Goal: Transaction & Acquisition: Purchase product/service

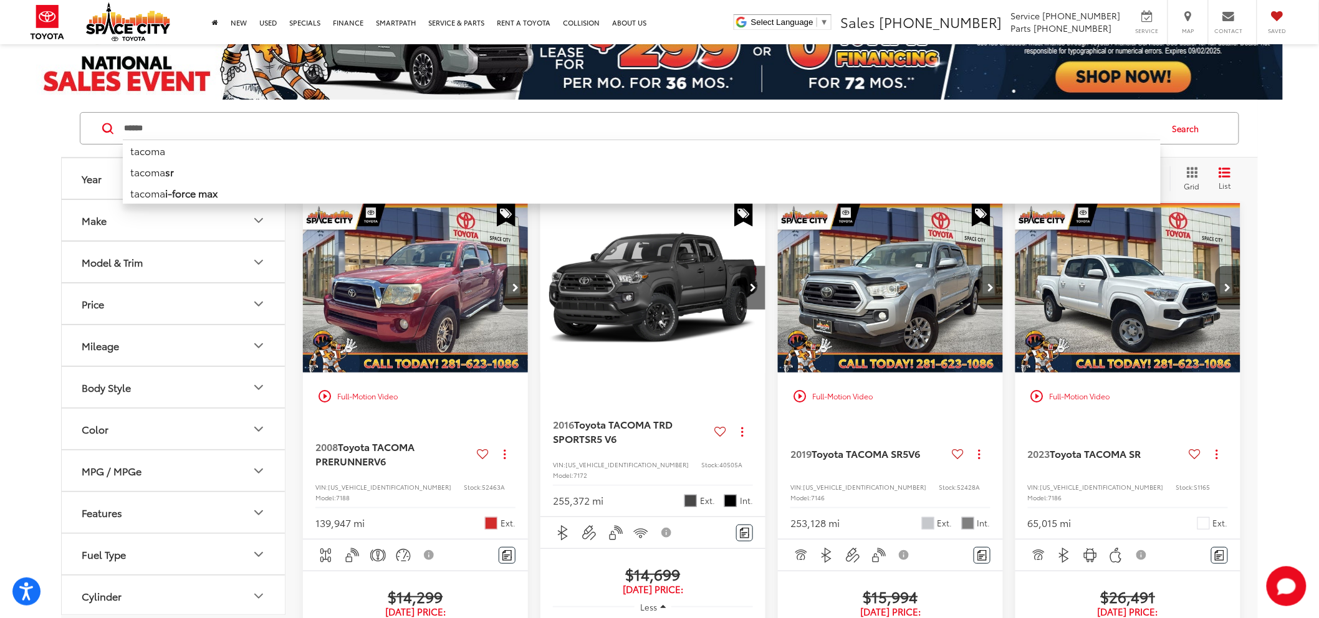
drag, startPoint x: 170, startPoint y: 123, endPoint x: -132, endPoint y: 195, distance: 310.2
click at [0, 195] on html "Accessibility Screen-Reader Guide, Feedback, and Issue Reporting | New window S…" at bounding box center [659, 240] width 1319 height 618
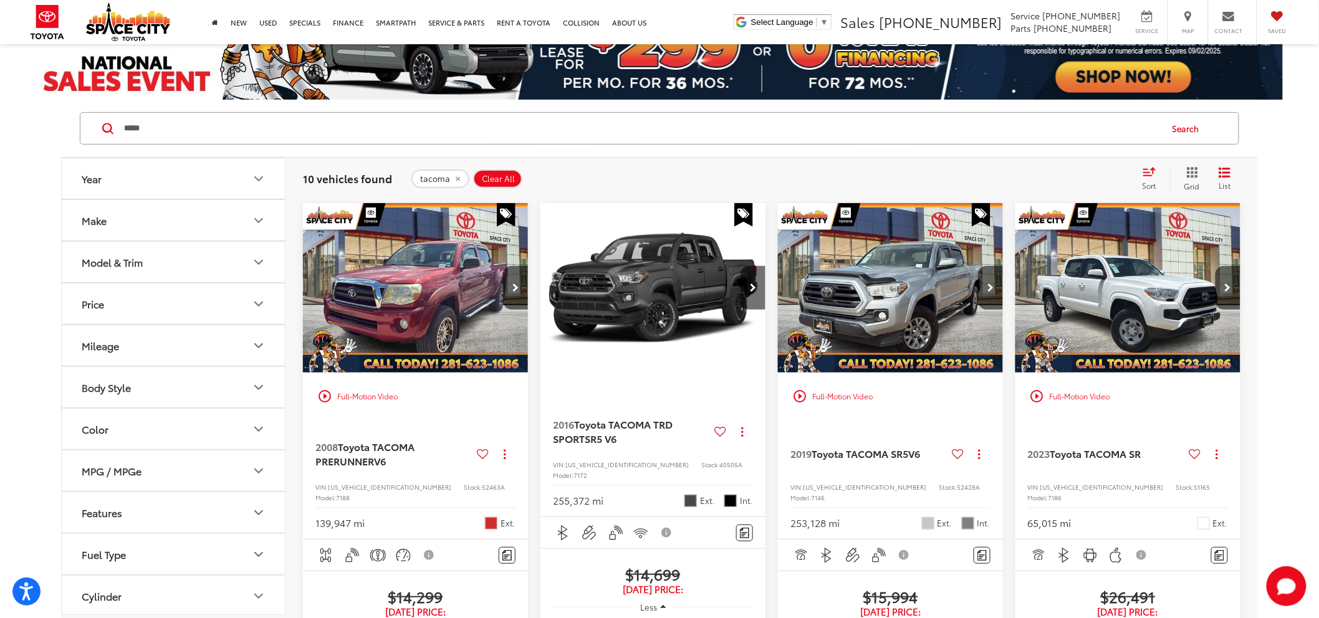
type input "*****"
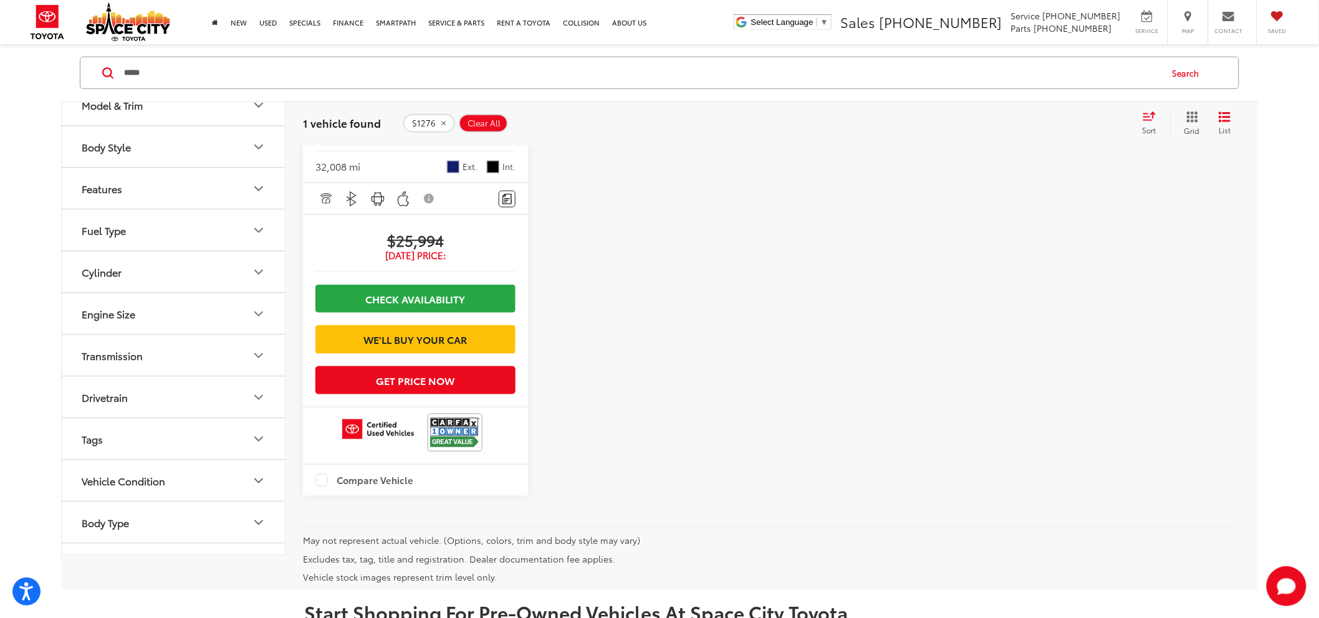
scroll to position [415, 0]
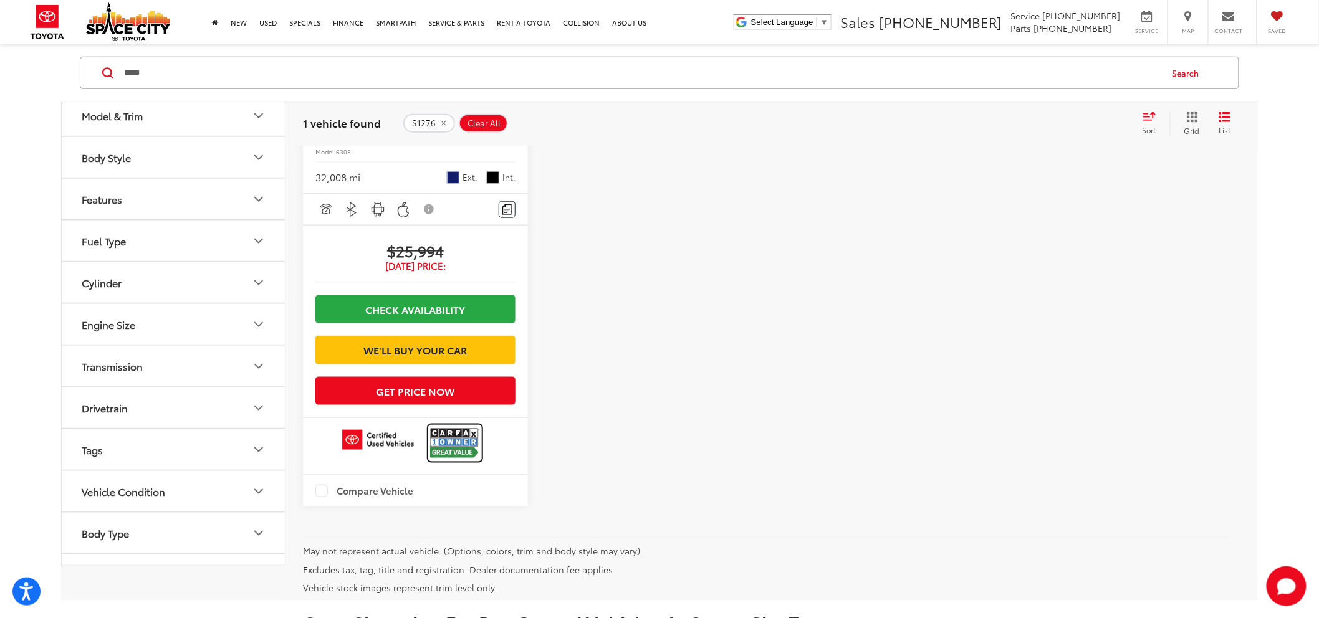
click at [445, 459] on img at bounding box center [455, 443] width 50 height 33
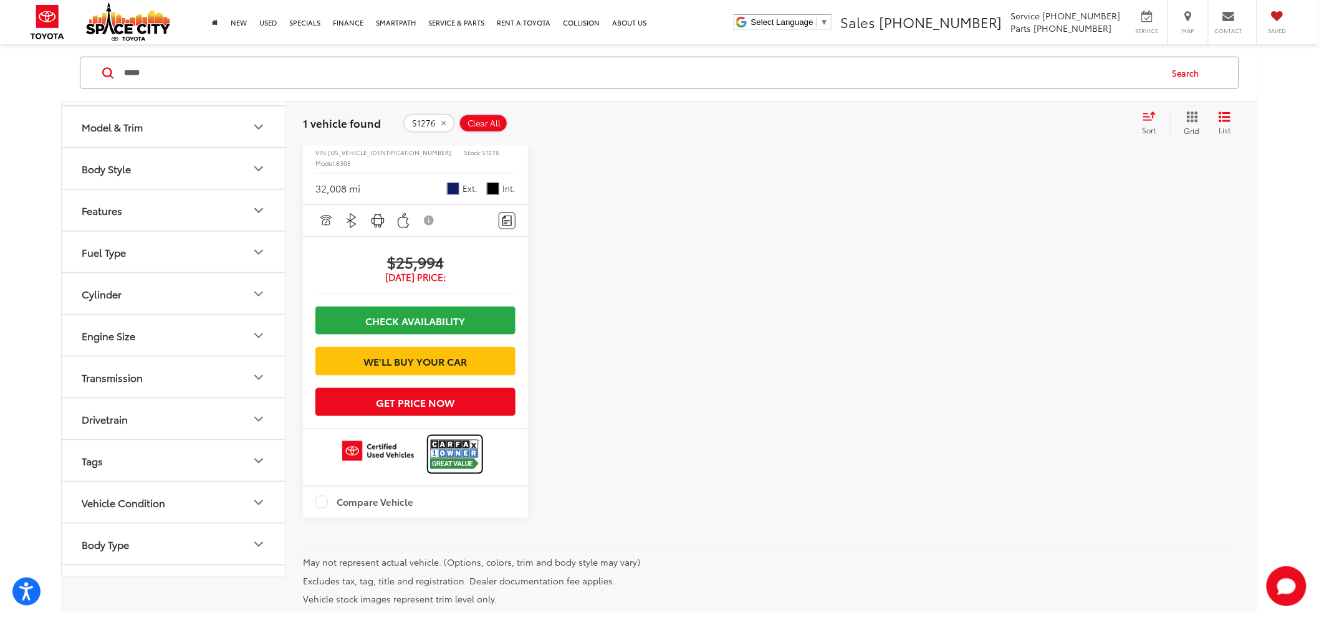
scroll to position [484, 0]
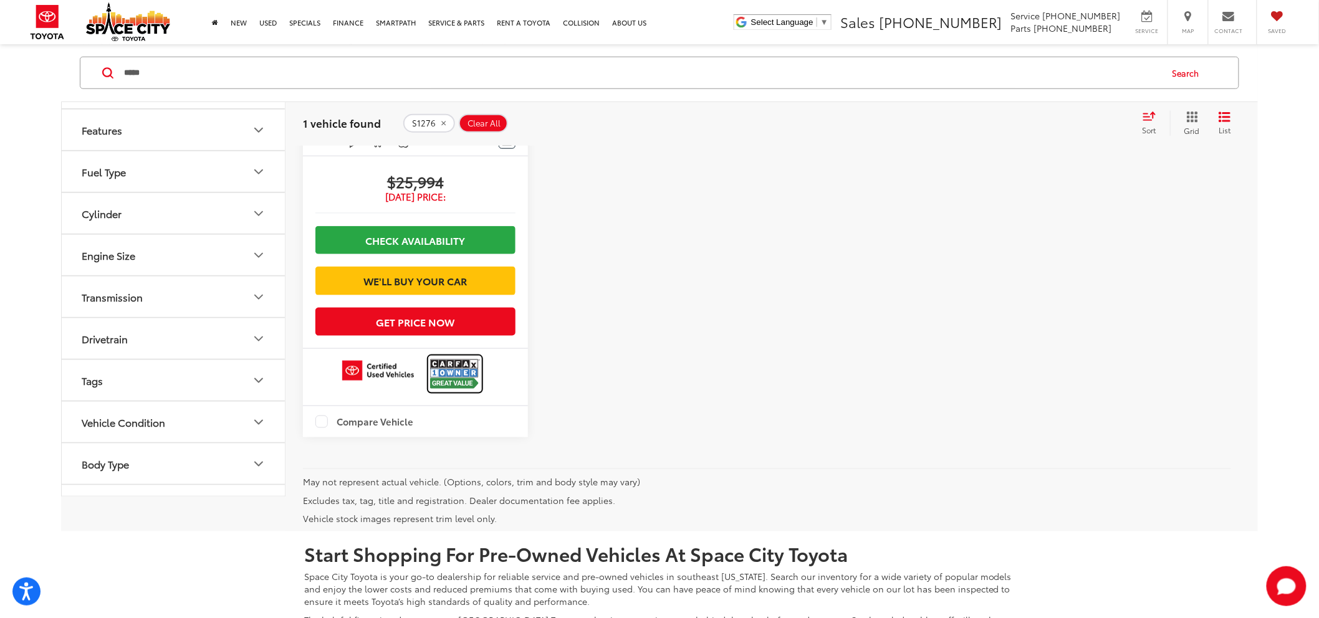
click at [443, 391] on img at bounding box center [455, 374] width 50 height 33
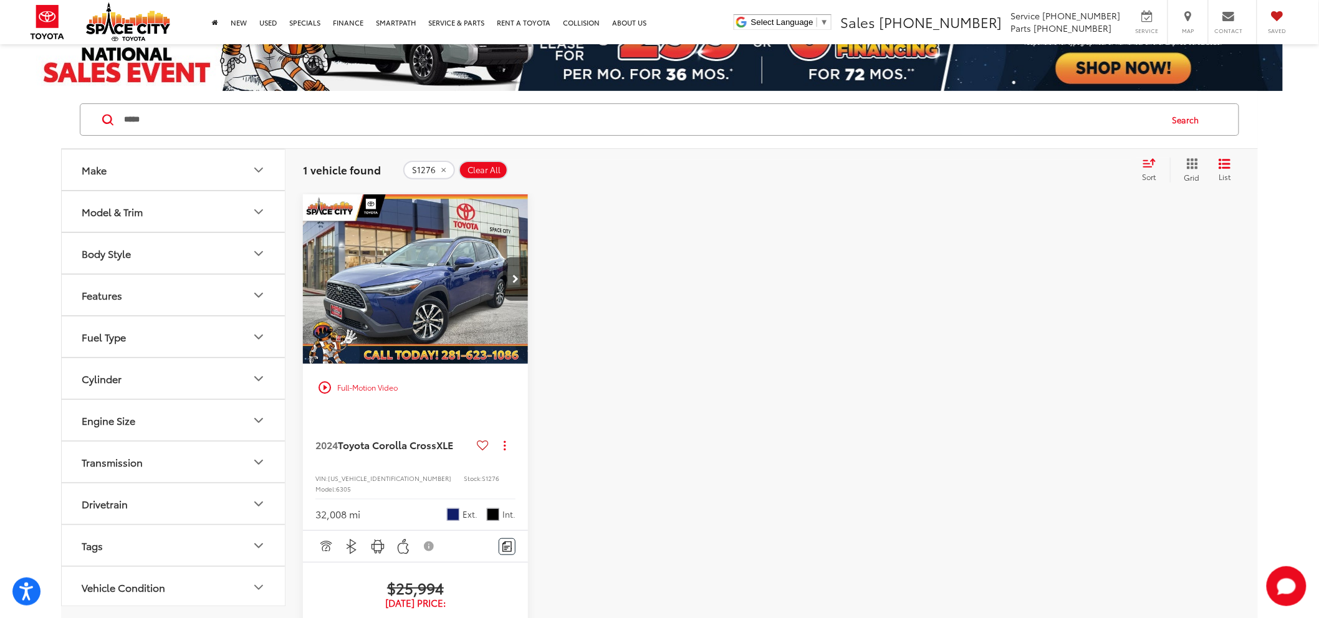
scroll to position [138, 0]
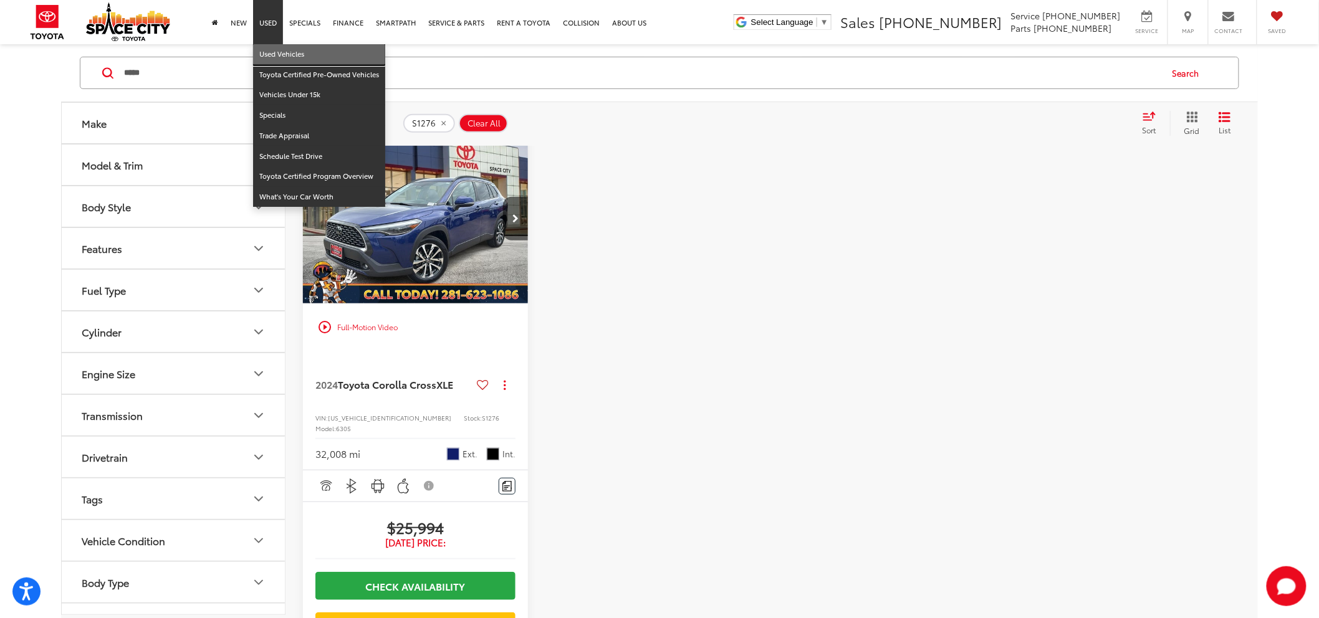
click at [266, 54] on link "Used Vehicles" at bounding box center [319, 54] width 132 height 21
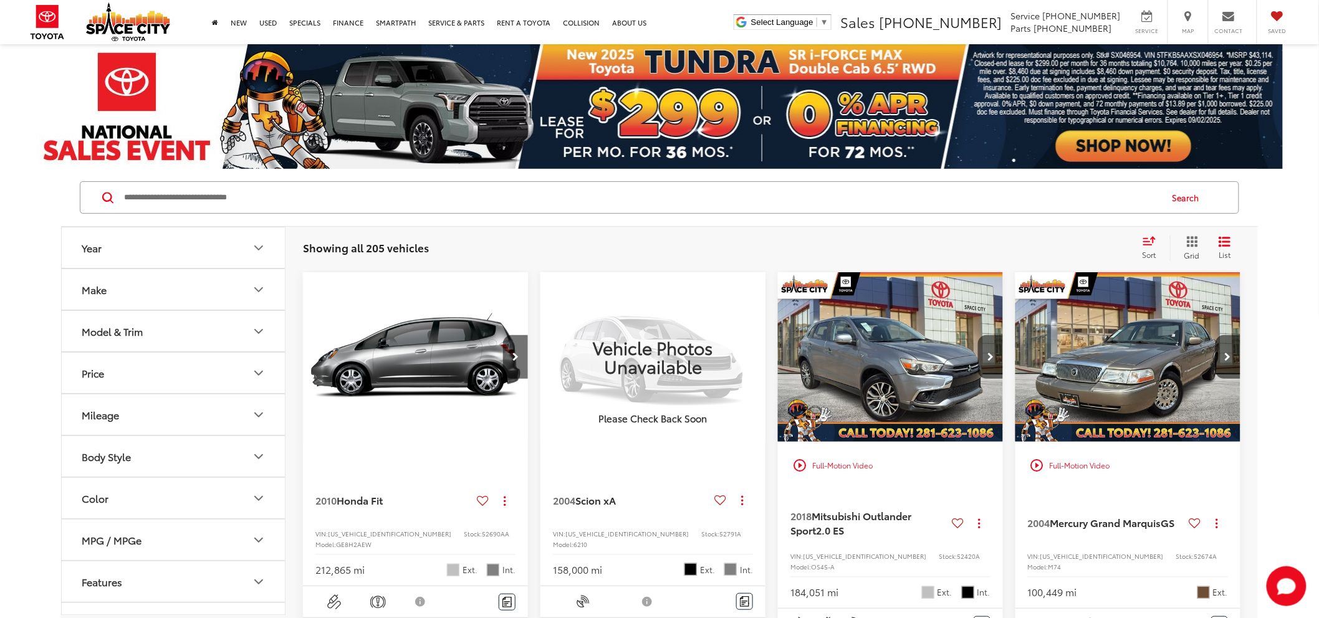
click at [245, 198] on input "Search by Make, Model, or Keyword" at bounding box center [642, 198] width 1038 height 30
type input "**"
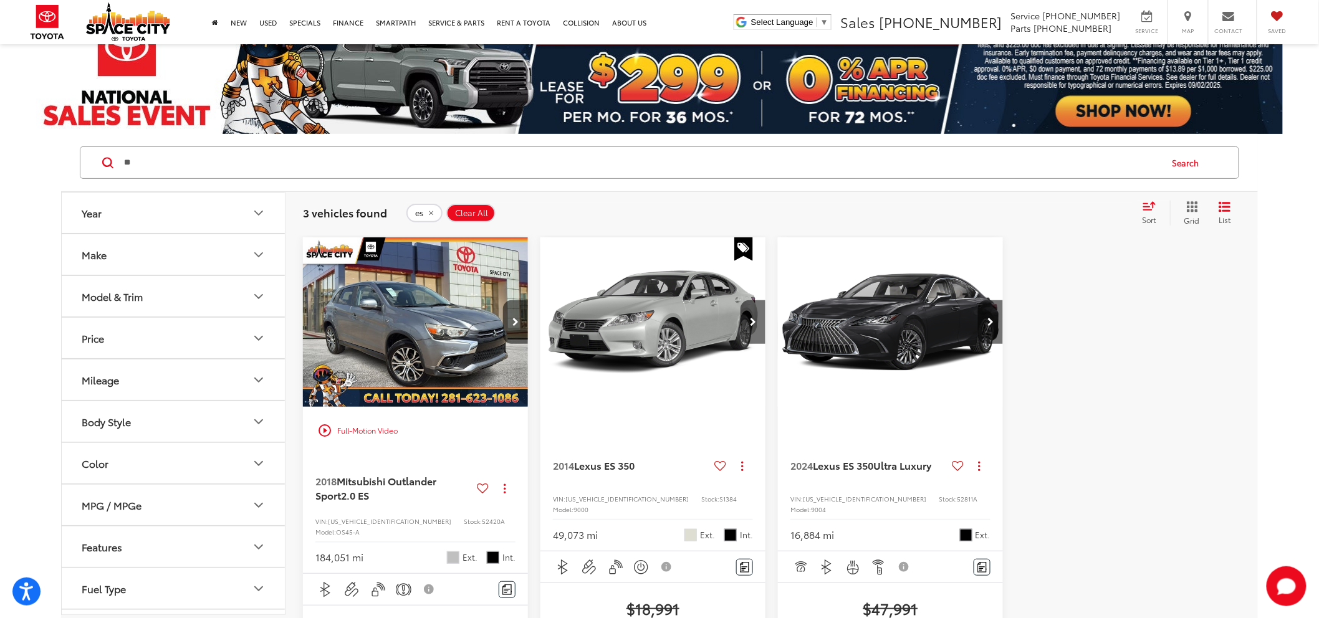
scroll to position [69, 0]
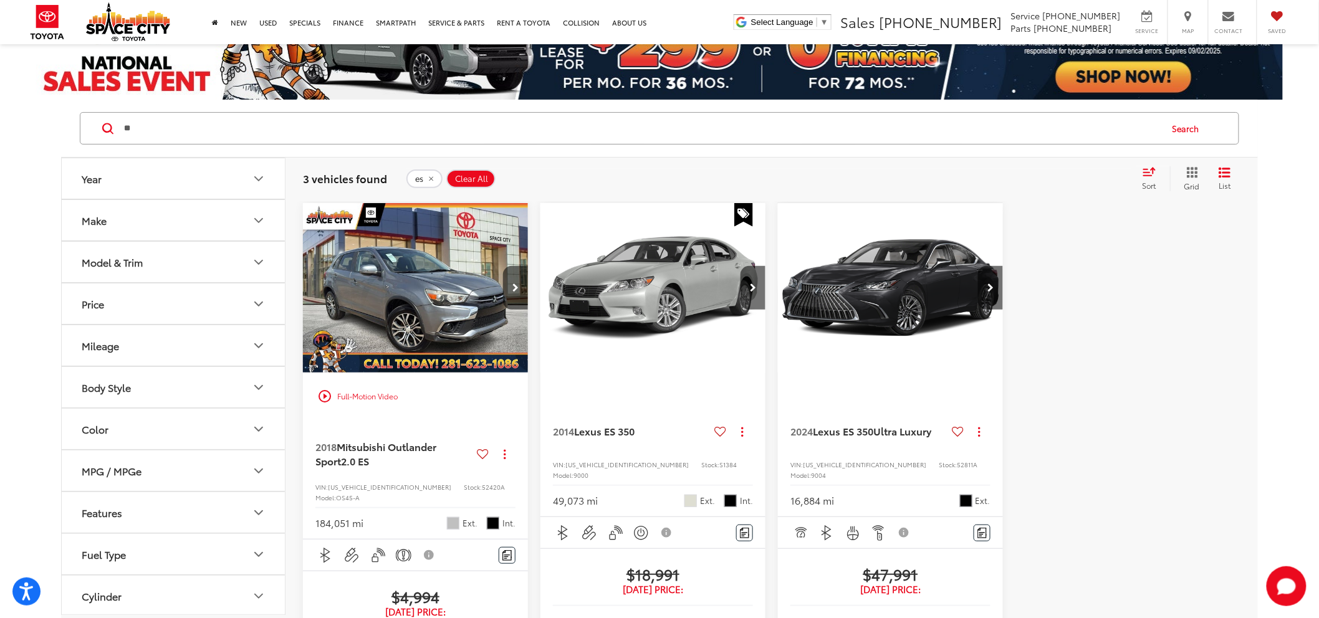
click at [908, 368] on img "2024 Lexus ES 350 350 Ultra Luxury 0" at bounding box center [890, 288] width 227 height 170
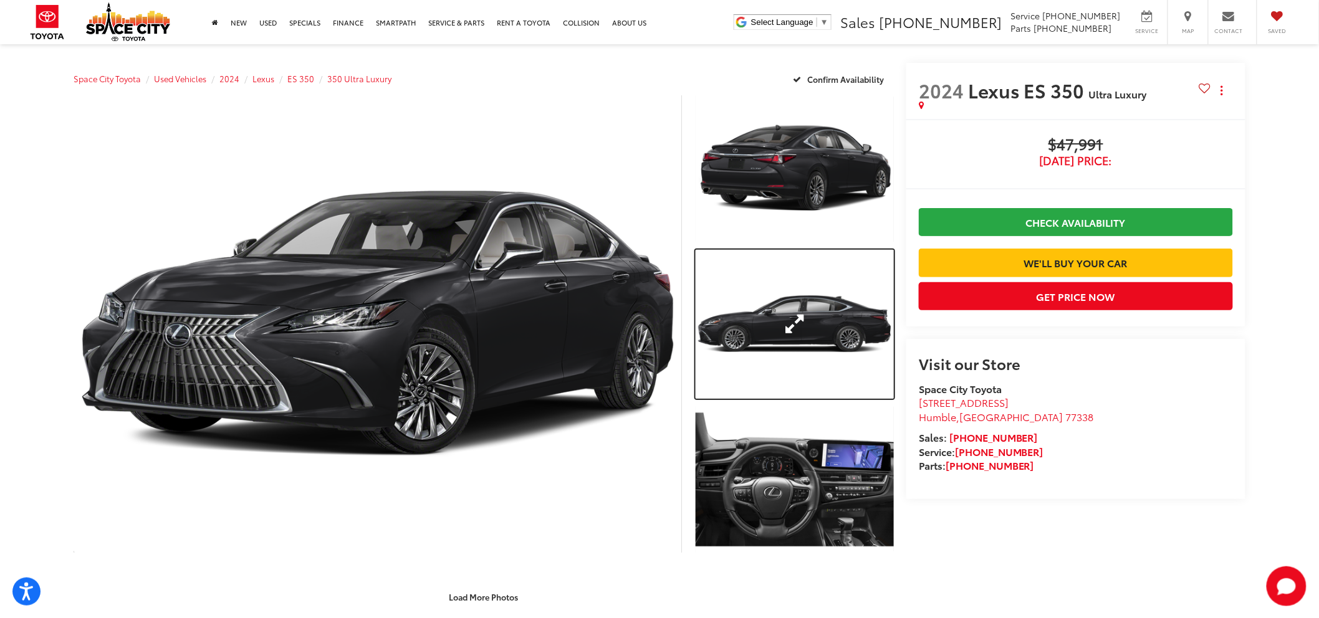
click at [771, 329] on link "Expand Photo 2" at bounding box center [795, 324] width 198 height 149
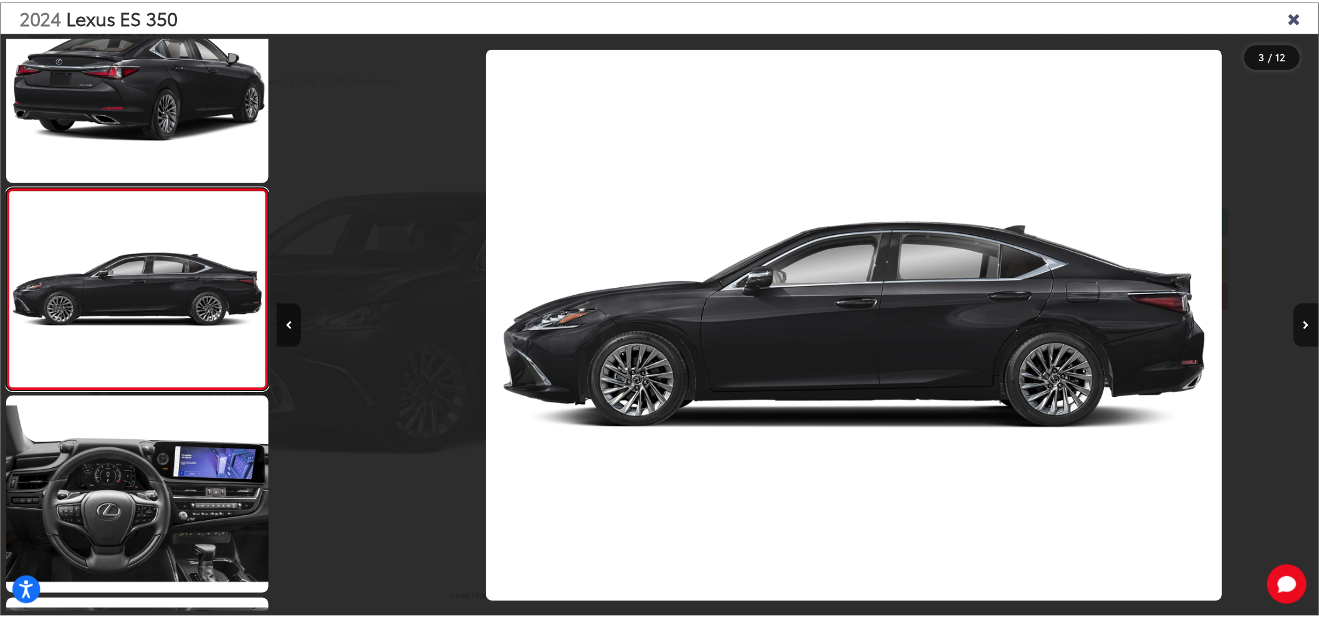
scroll to position [0, 2100]
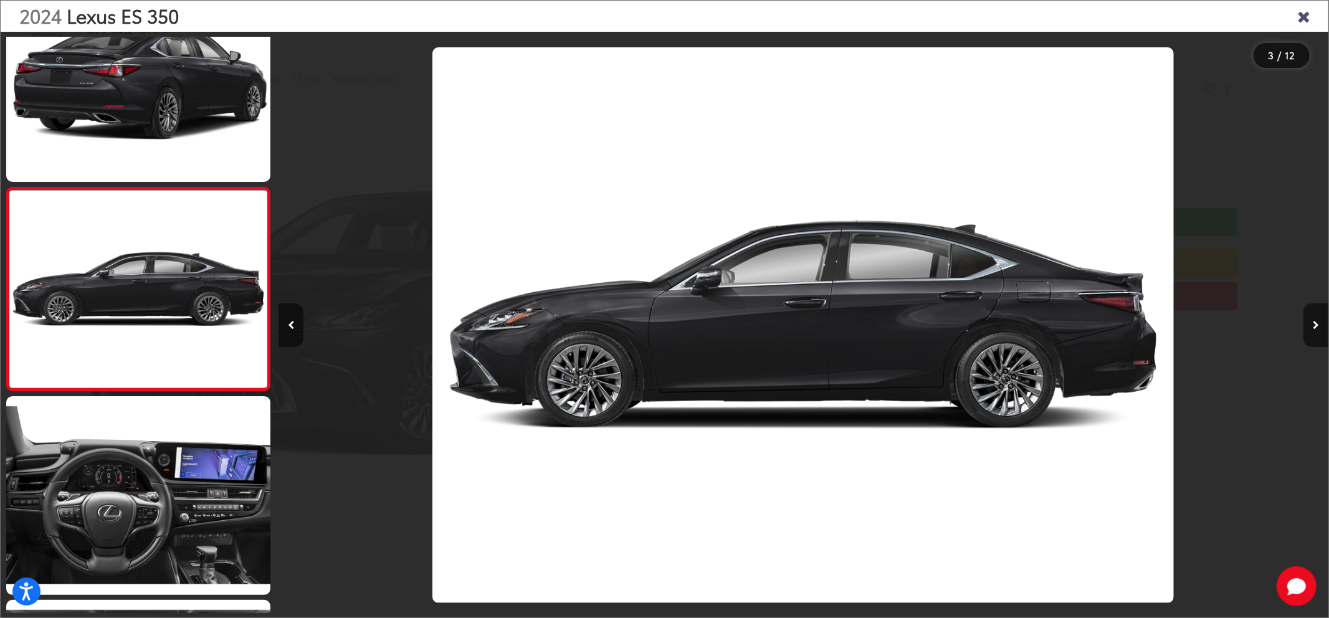
click at [1306, 19] on icon "Close gallery" at bounding box center [1304, 15] width 12 height 16
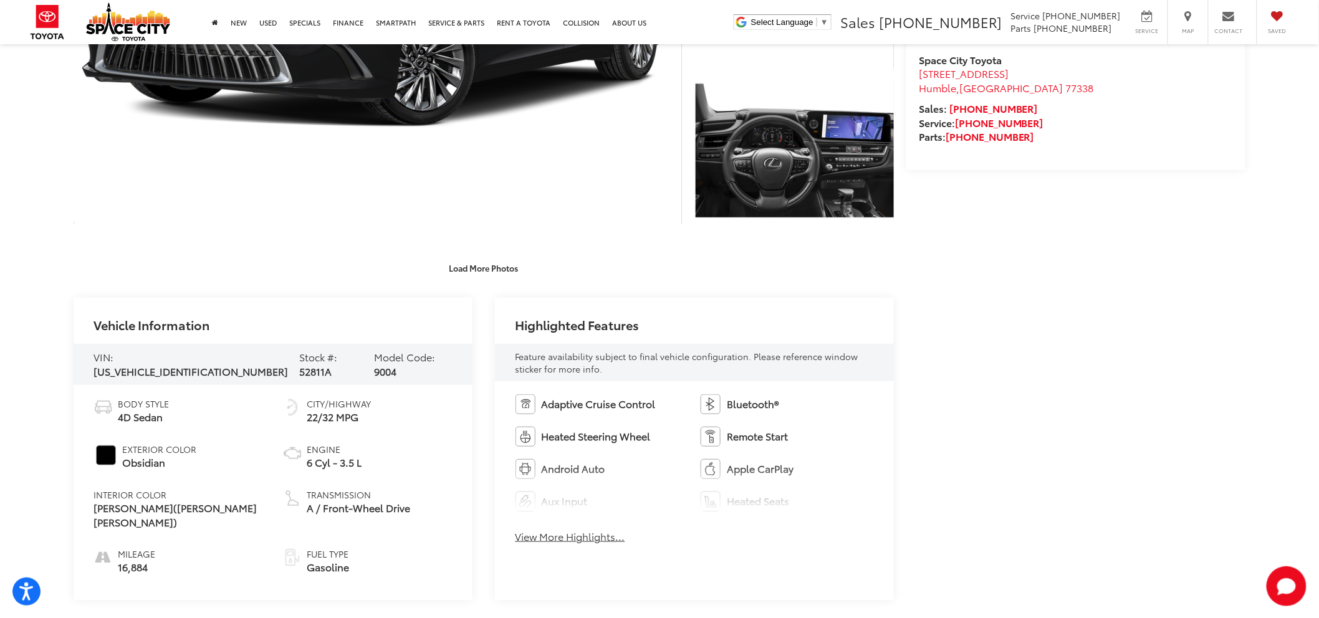
scroll to position [623, 0]
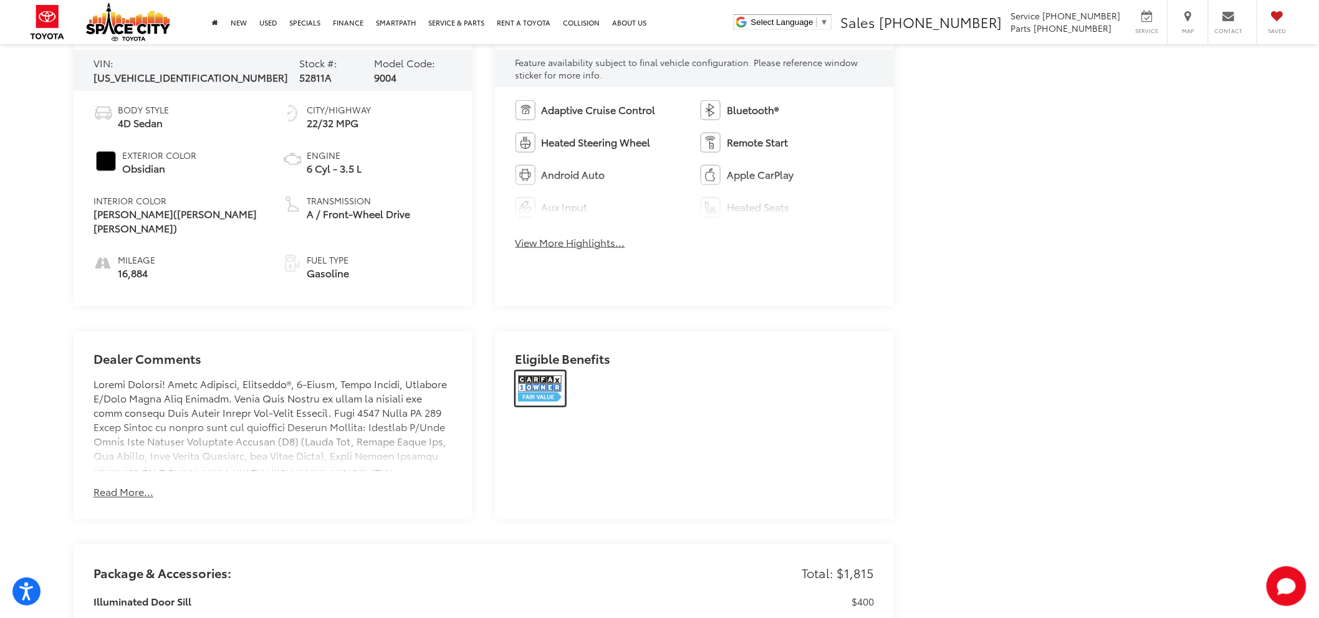
drag, startPoint x: 557, startPoint y: 371, endPoint x: 551, endPoint y: 374, distance: 7.0
click at [557, 372] on img at bounding box center [540, 388] width 50 height 35
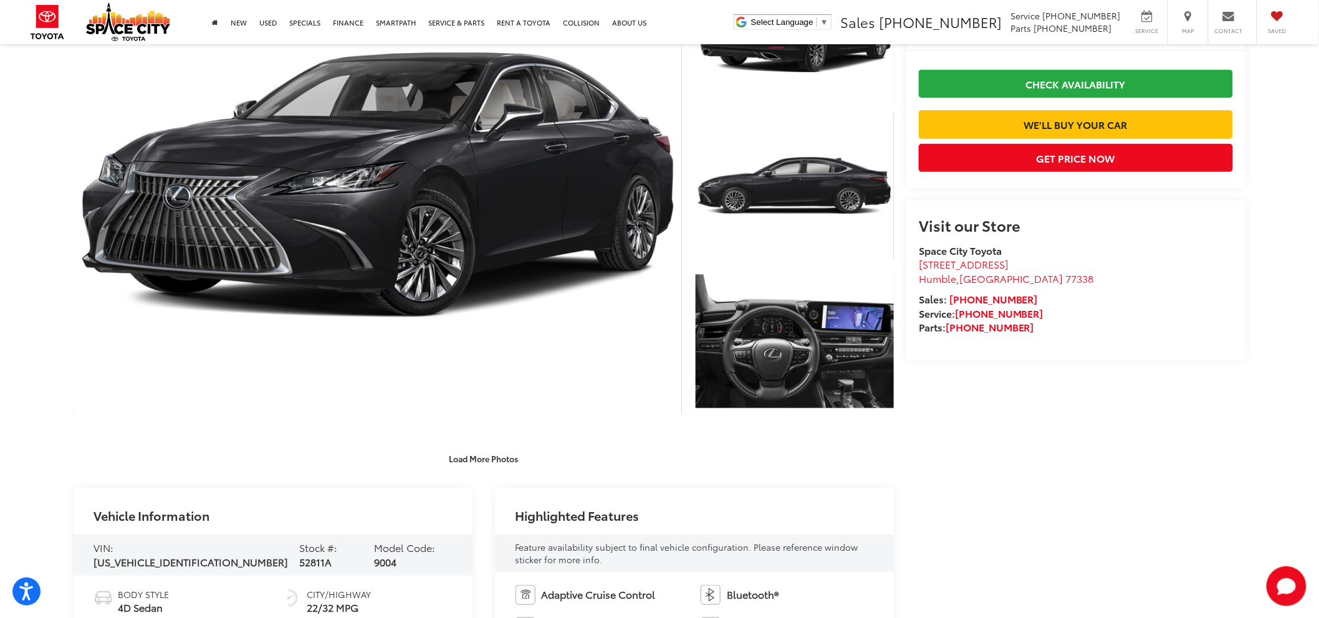
scroll to position [0, 0]
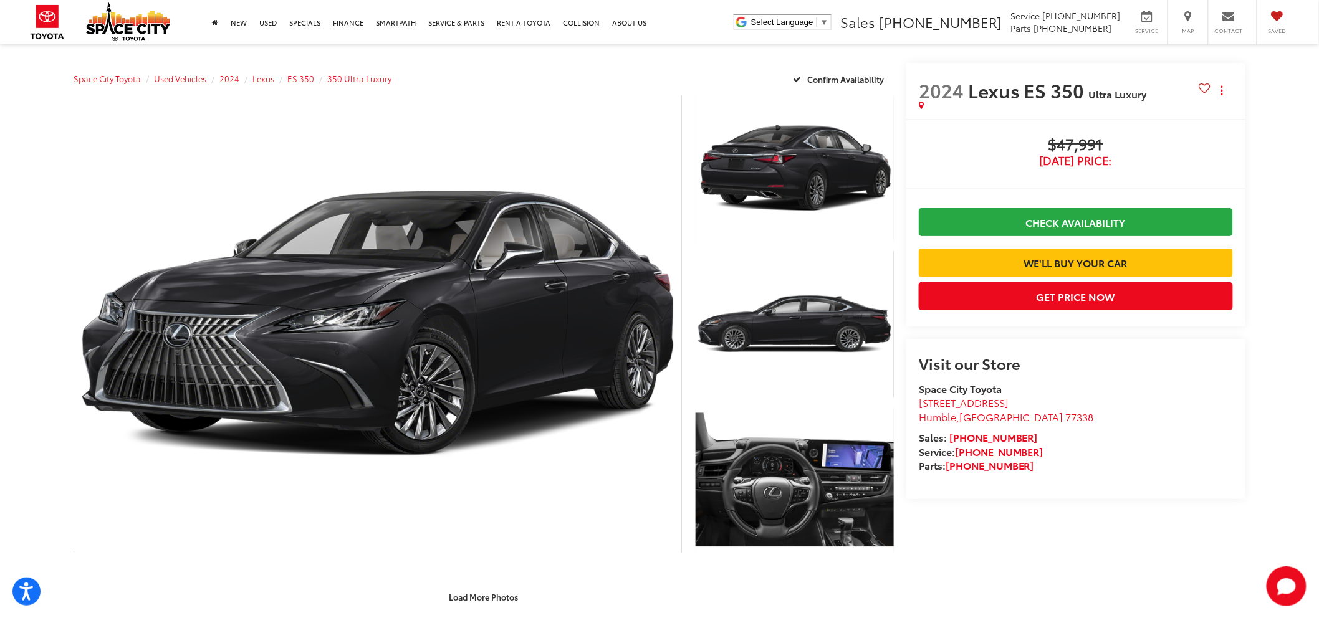
drag, startPoint x: 1153, startPoint y: 514, endPoint x: 1249, endPoint y: 492, distance: 98.4
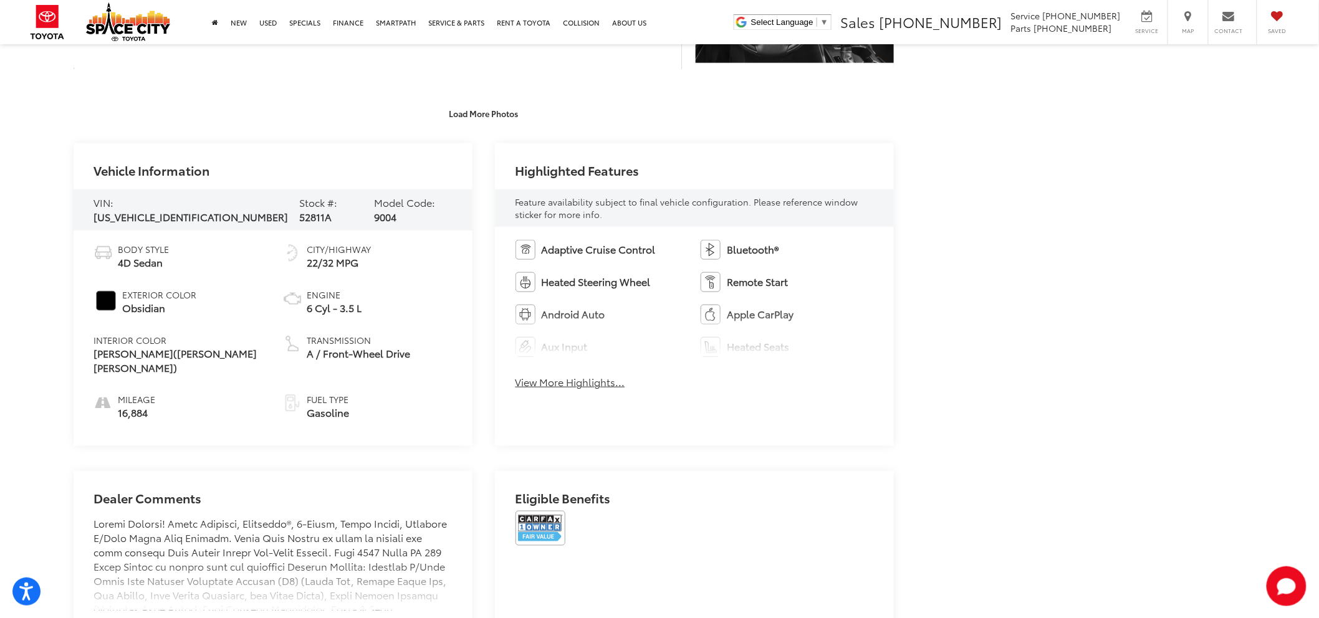
scroll to position [484, 0]
click at [172, 212] on span "58AFZ1B18RU170077" at bounding box center [190, 216] width 194 height 14
click at [214, 203] on div "VIN: 58AFZ1B18RU170077 Stock #: 52811A Model Code: 9004" at bounding box center [273, 209] width 399 height 41
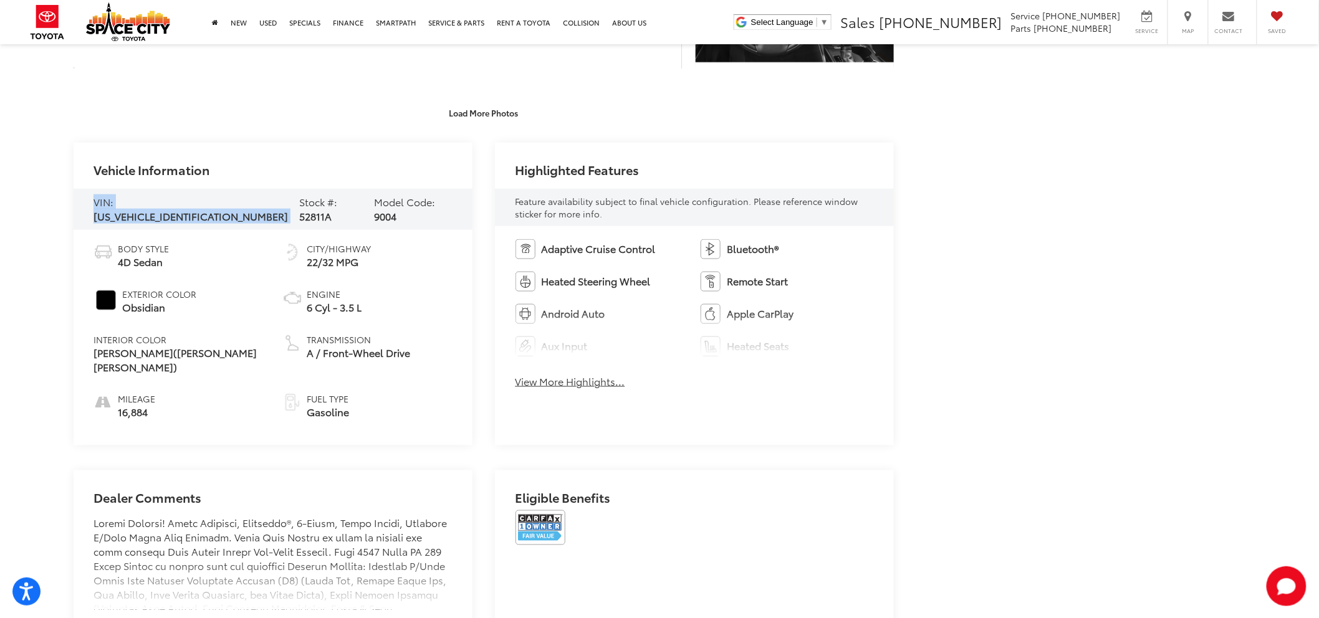
click at [208, 209] on span "58AFZ1B18RU170077" at bounding box center [190, 216] width 194 height 14
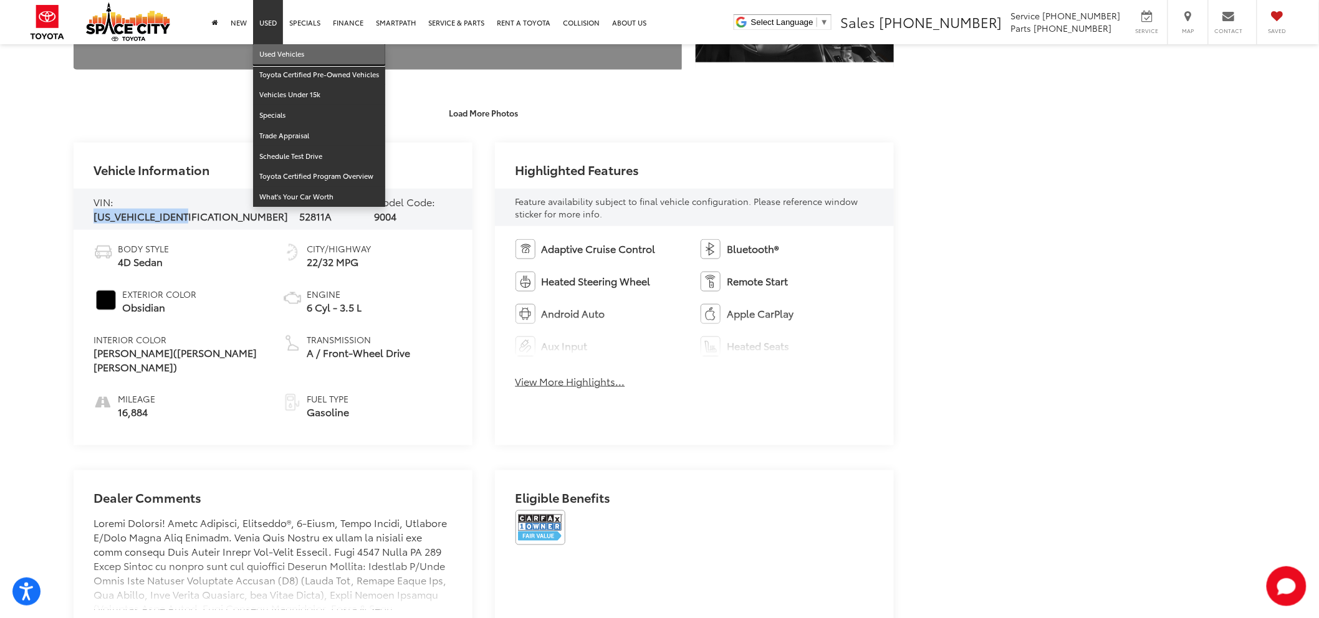
drag, startPoint x: 272, startPoint y: 53, endPoint x: 277, endPoint y: 62, distance: 10.3
click at [272, 53] on link "Used Vehicles" at bounding box center [319, 54] width 132 height 21
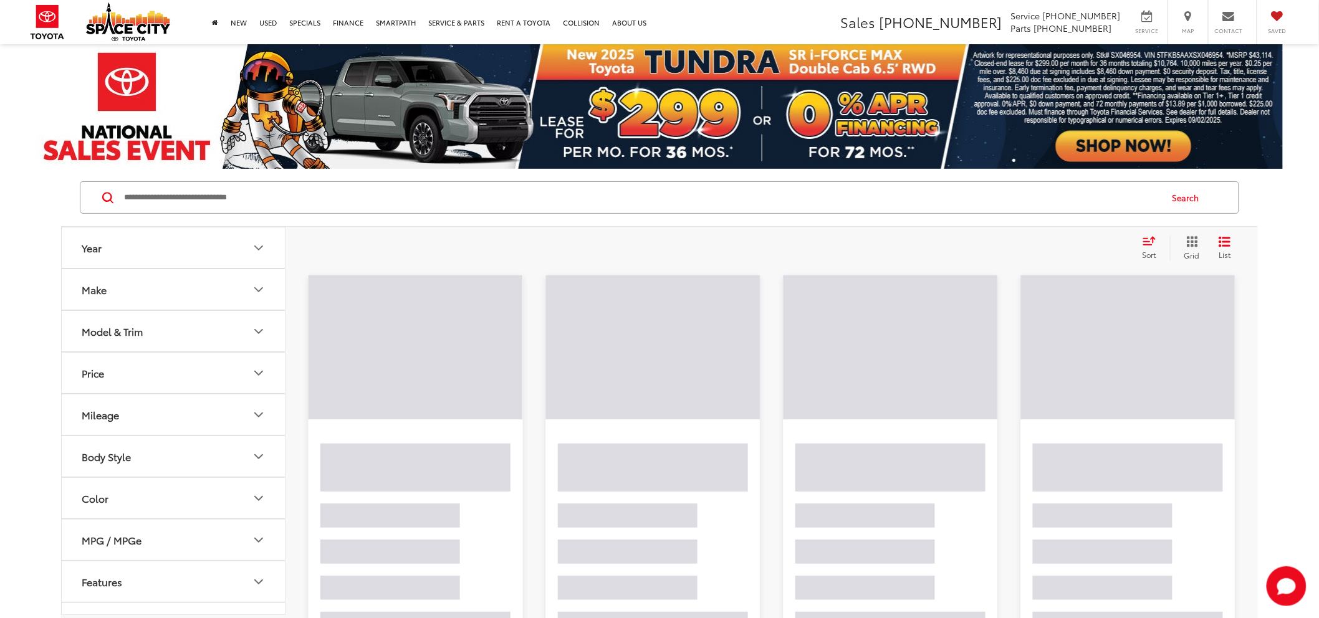
click at [159, 209] on input "Search by Make, Model, or Keyword" at bounding box center [642, 198] width 1038 height 30
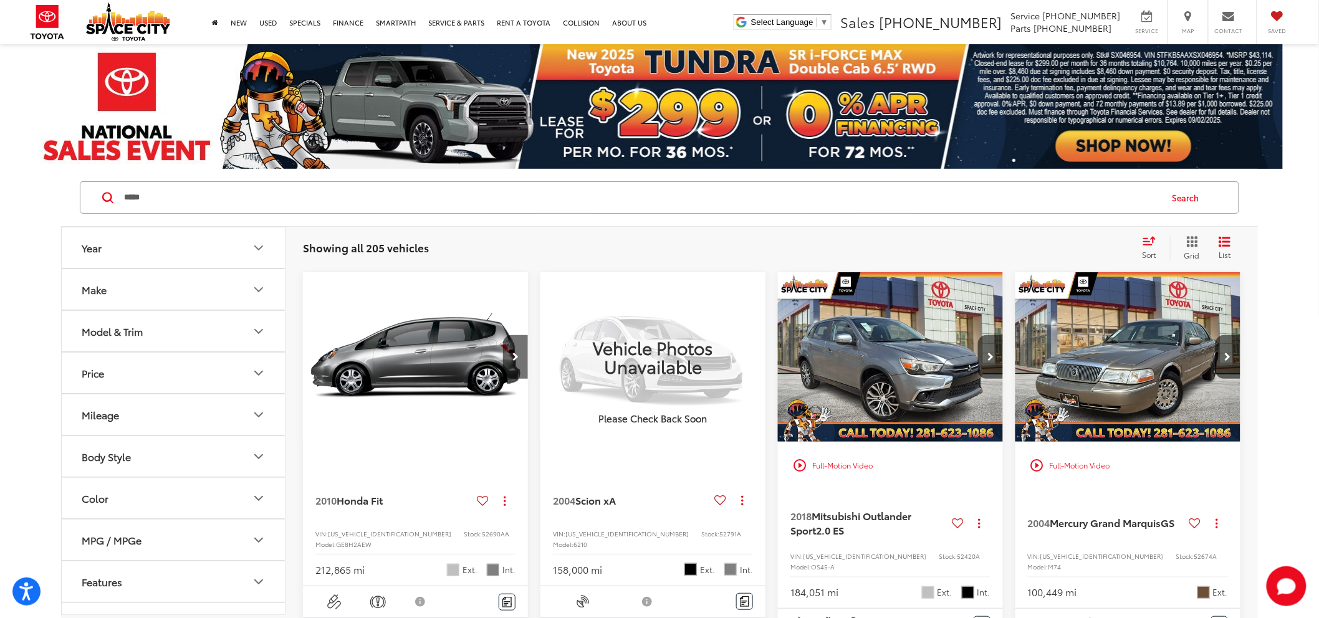
type input "*****"
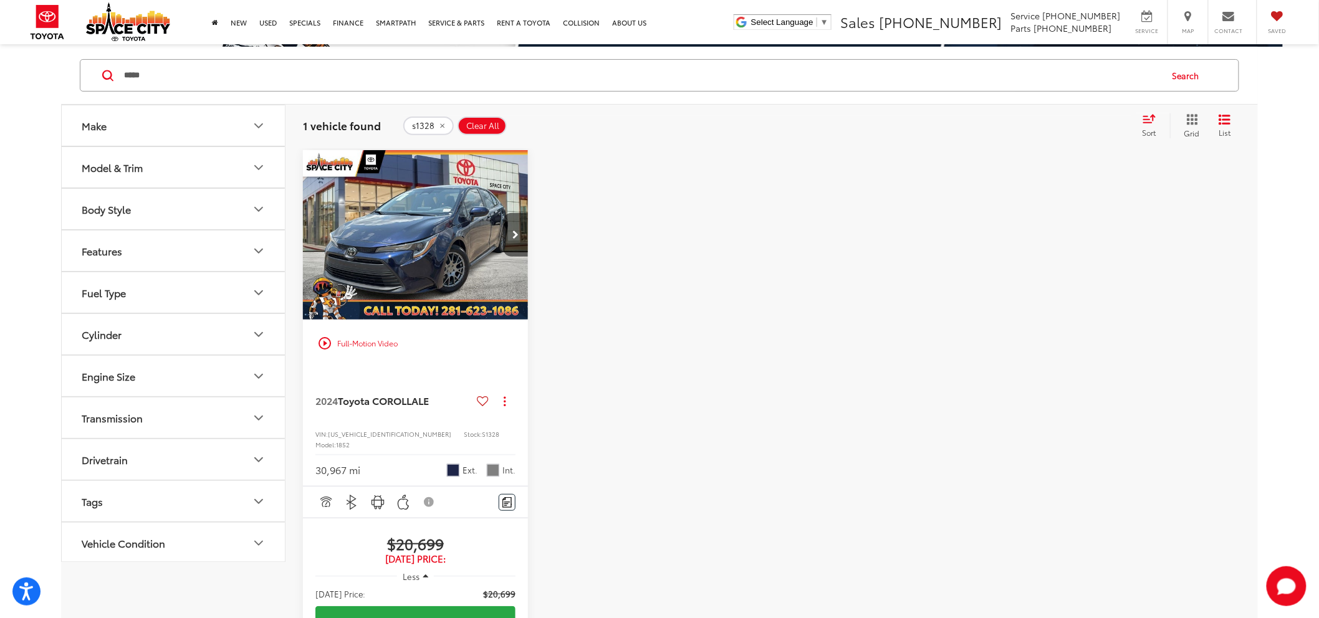
scroll to position [138, 0]
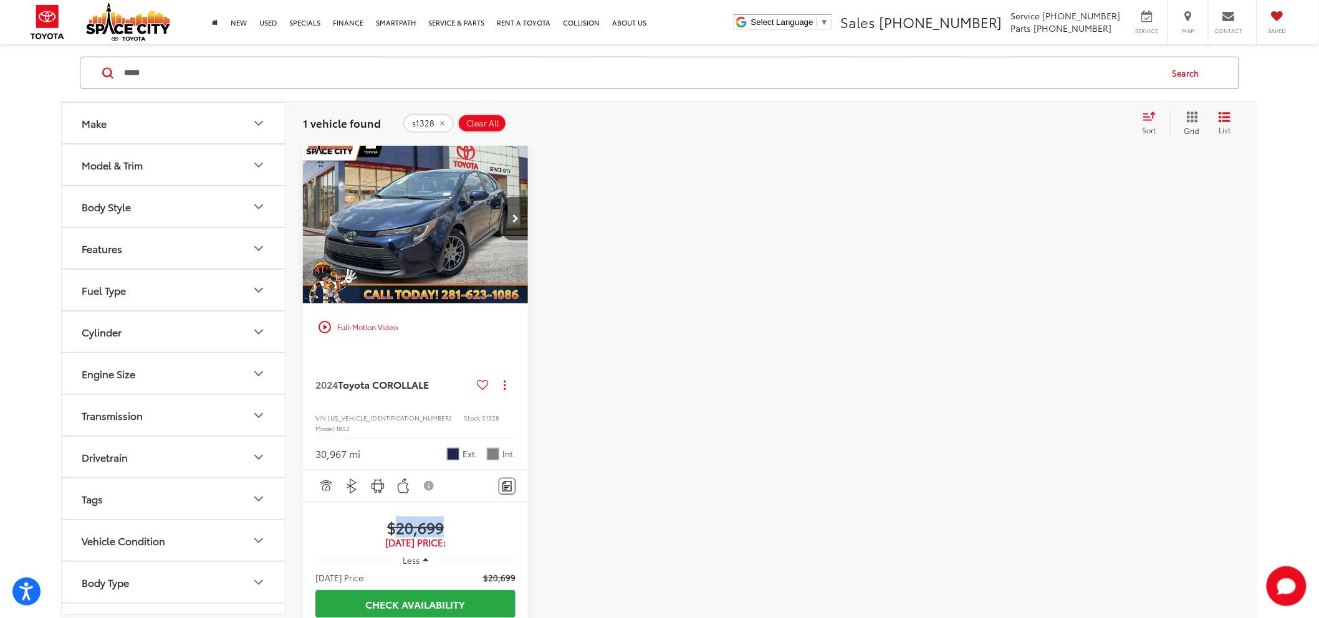
drag, startPoint x: 395, startPoint y: 522, endPoint x: 450, endPoint y: 515, distance: 55.4
click at [450, 518] on span "$20,699" at bounding box center [415, 527] width 200 height 19
copy span "20,699"
drag, startPoint x: 313, startPoint y: 385, endPoint x: 435, endPoint y: 386, distance: 122.2
click at [435, 386] on div "2024 Toyota COROLLA LE Copy Link Share Print View Details VIN: 5YFB4MDE1RP09520…" at bounding box center [415, 411] width 225 height 120
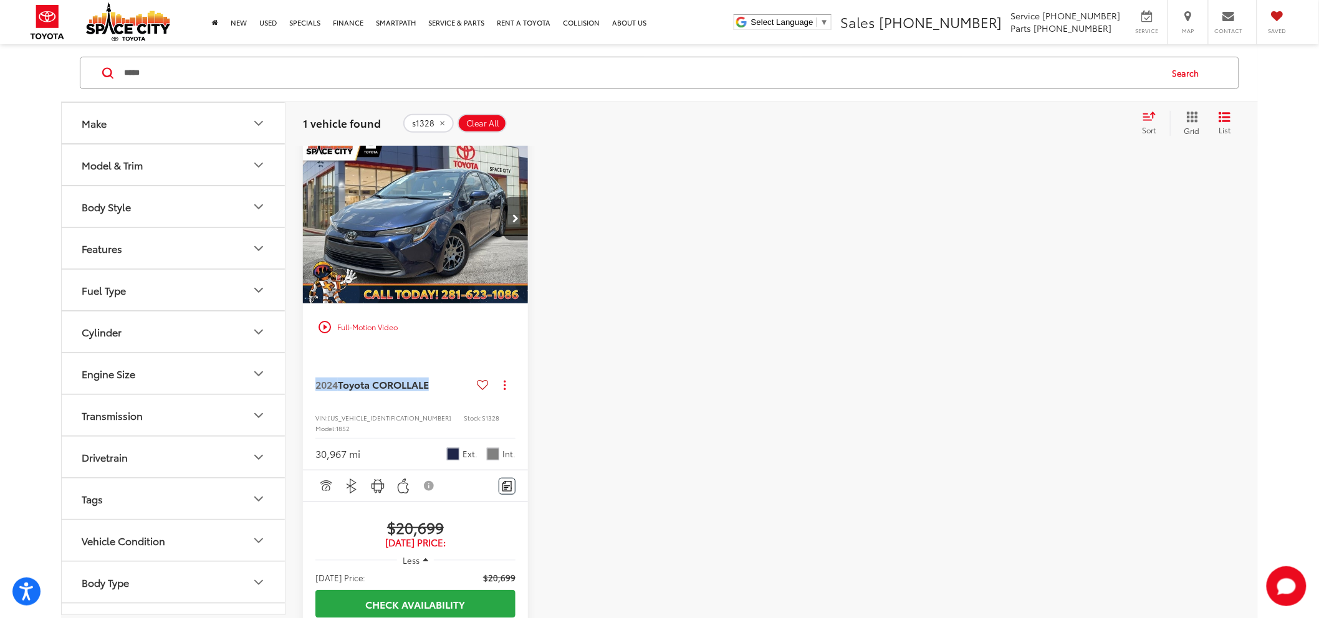
copy span "2024 Toyota COROLLA LE"
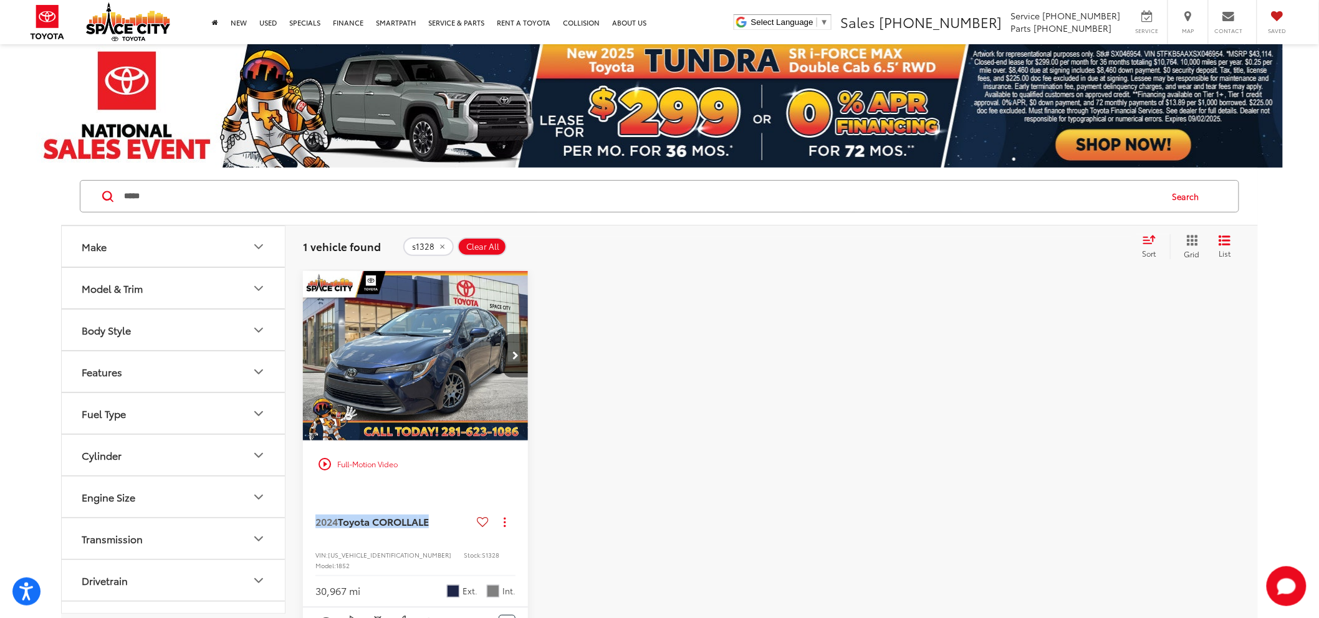
scroll to position [0, 0]
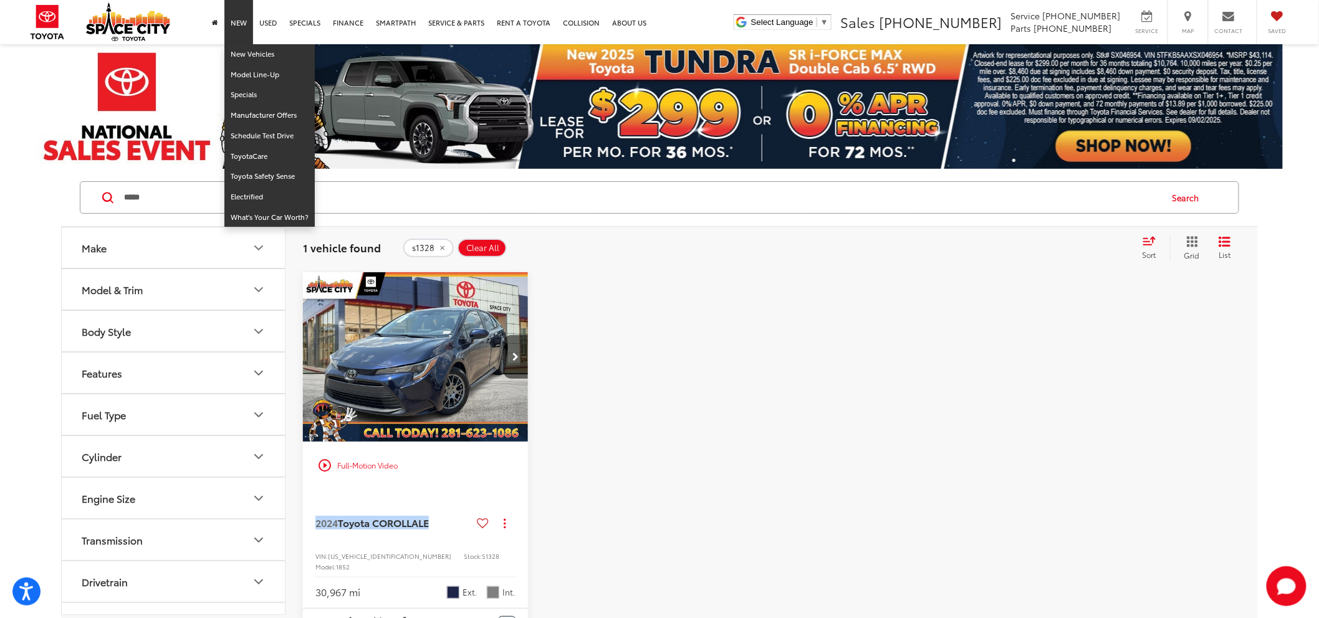
click at [244, 21] on link "New" at bounding box center [238, 22] width 29 height 44
click at [235, 59] on link "New Vehicles" at bounding box center [269, 54] width 90 height 21
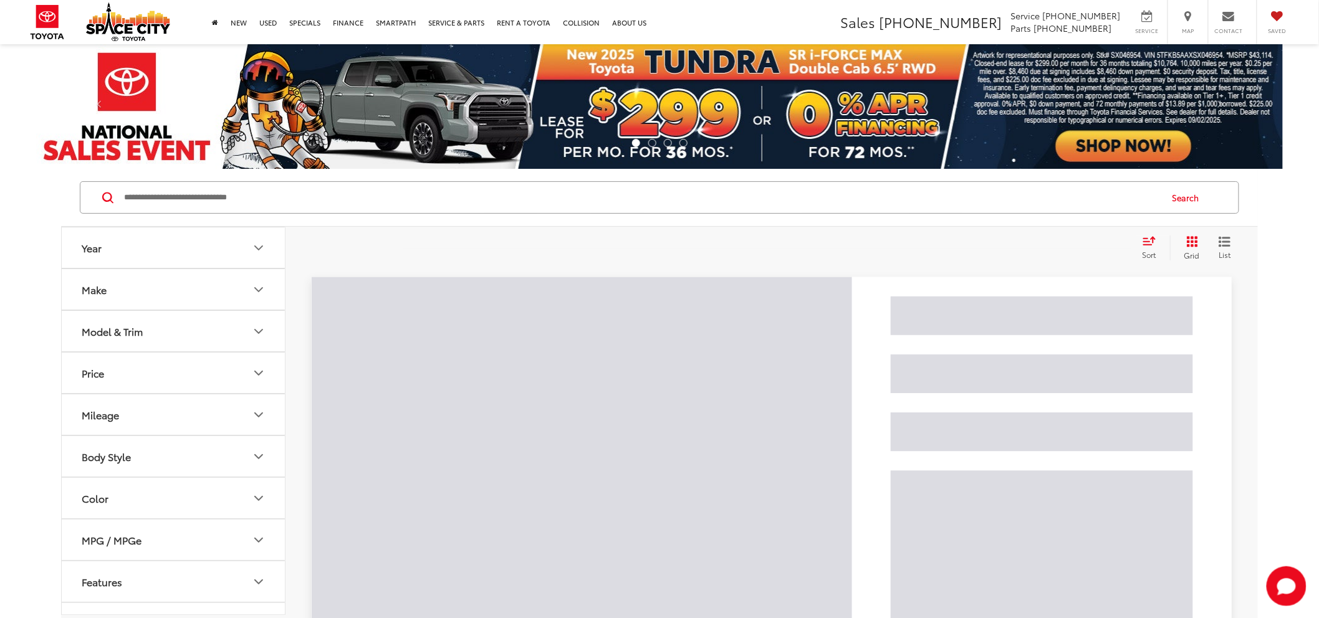
click at [240, 204] on input "Search by Make, Model, or Keyword" at bounding box center [642, 198] width 1038 height 30
paste input "*****"
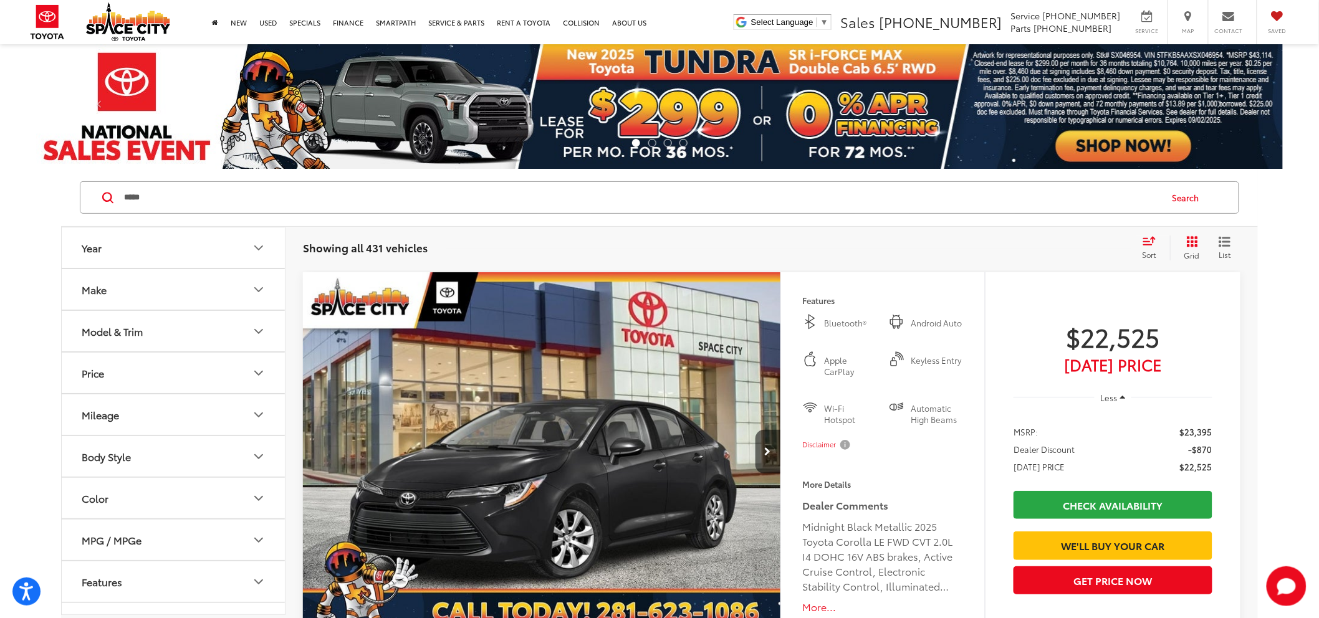
type input "*****"
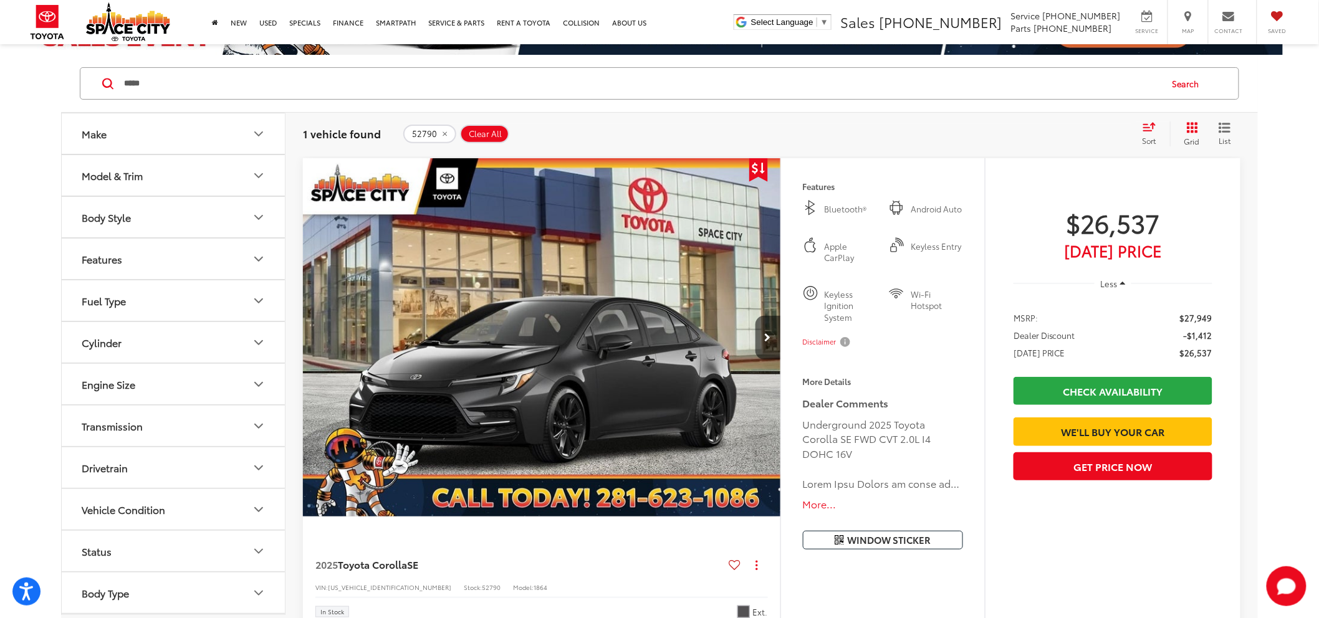
scroll to position [138, 0]
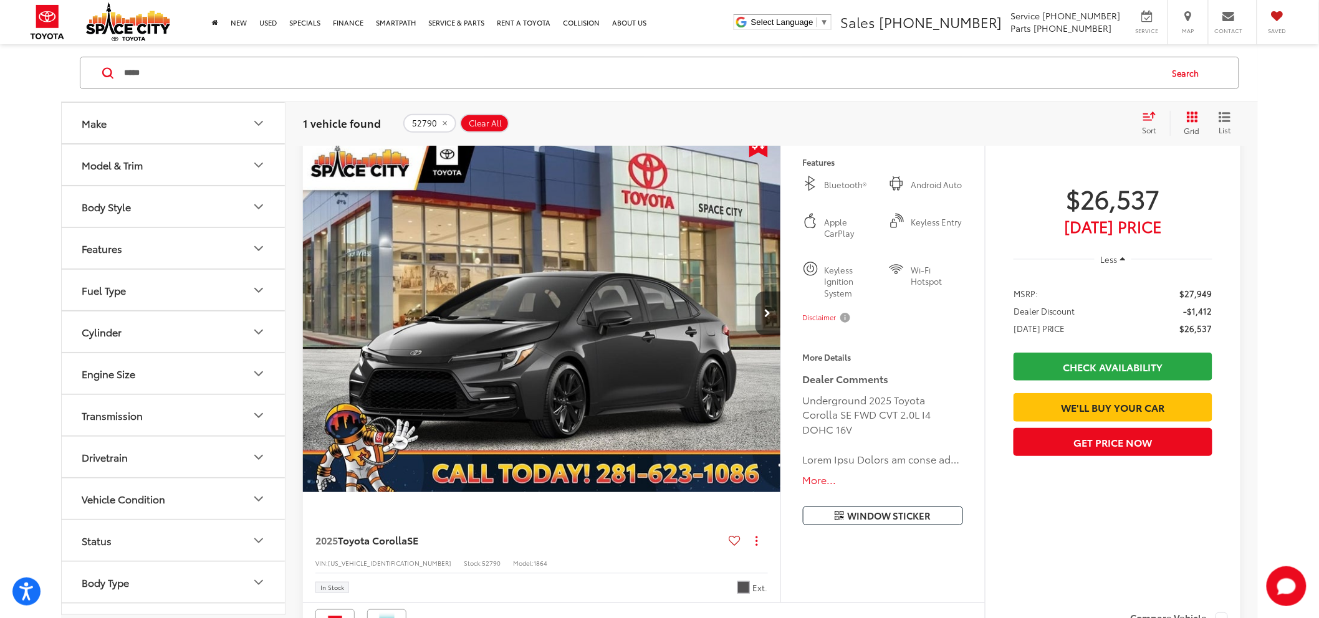
click at [378, 558] on span "5YFS4MCE3SP249218" at bounding box center [389, 562] width 123 height 9
copy span "5YFS4MCE3SP249218"
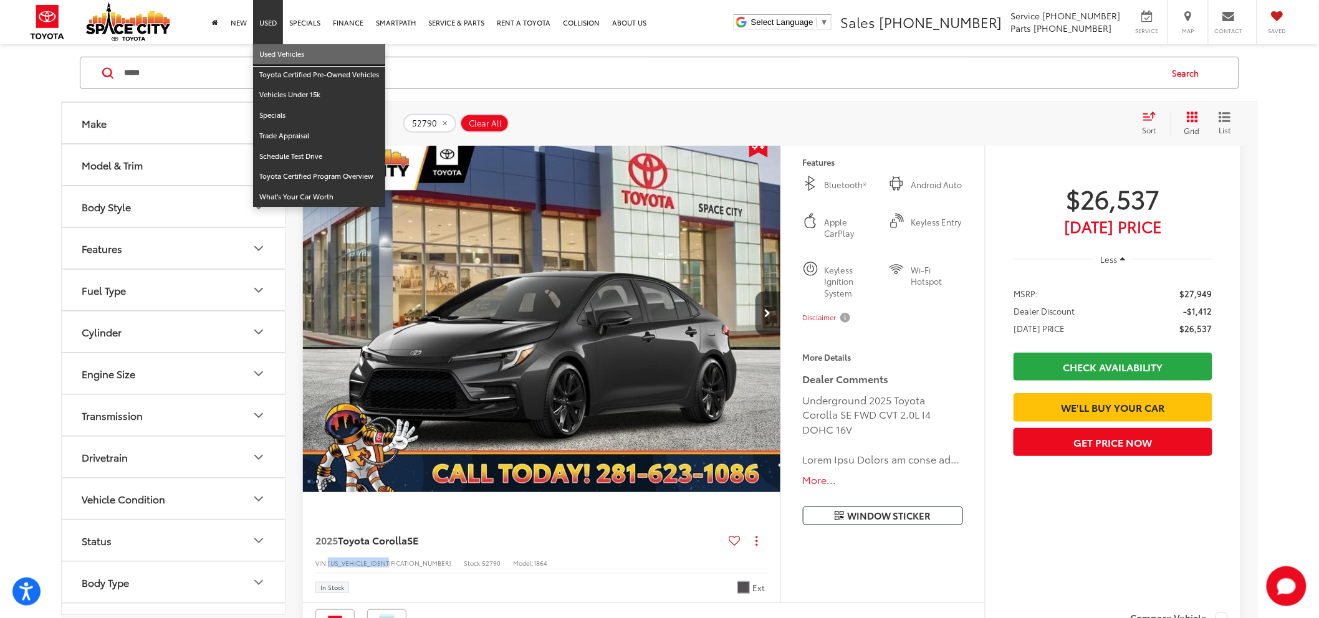
click at [275, 57] on link "Used Vehicles" at bounding box center [319, 54] width 132 height 21
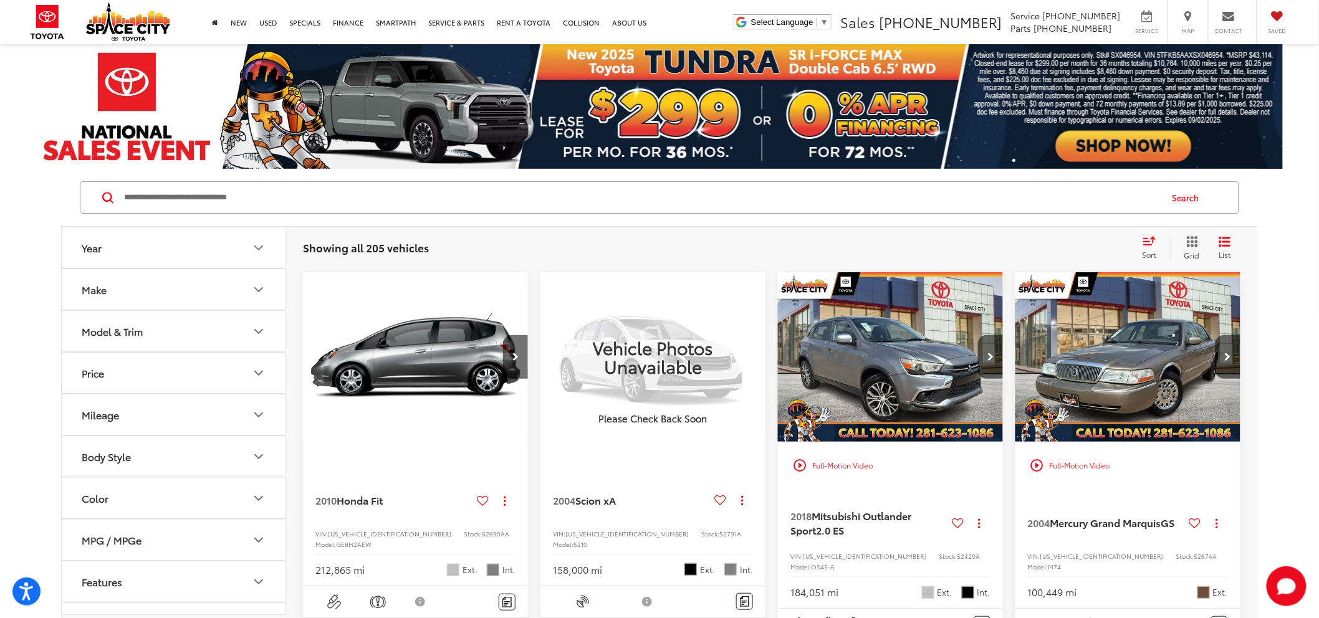
click at [333, 191] on input "Search by Make, Model, or Keyword" at bounding box center [642, 198] width 1038 height 30
paste input "******"
type input "******"
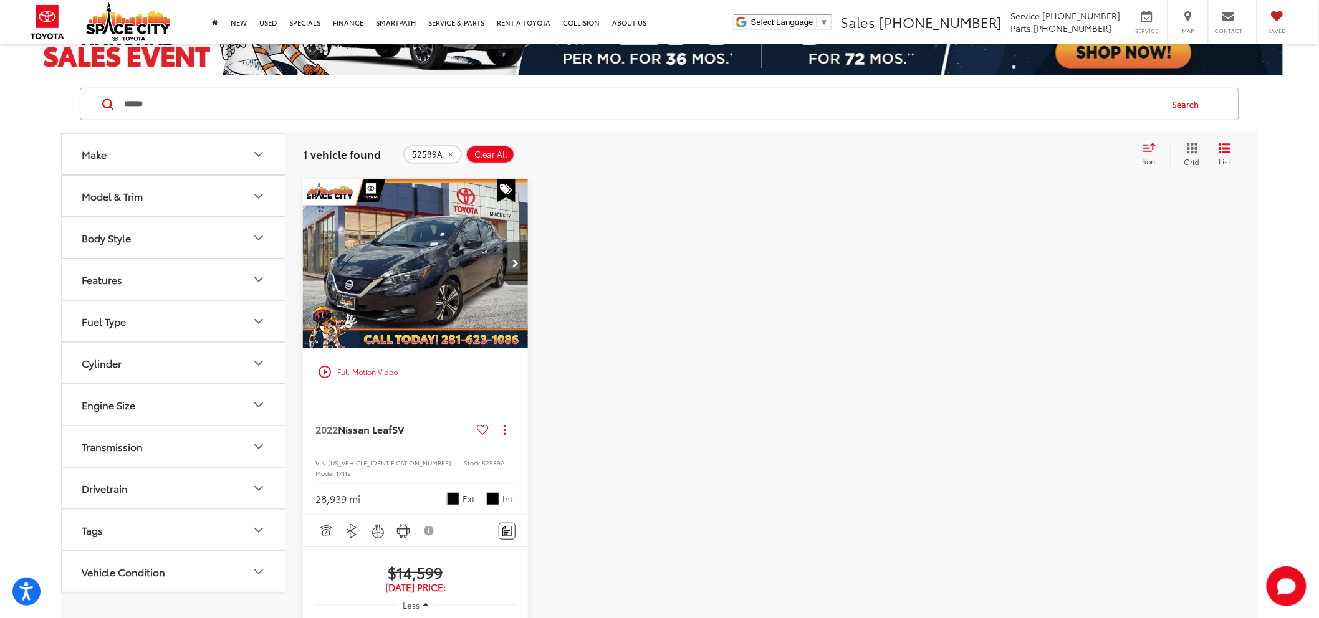
scroll to position [69, 0]
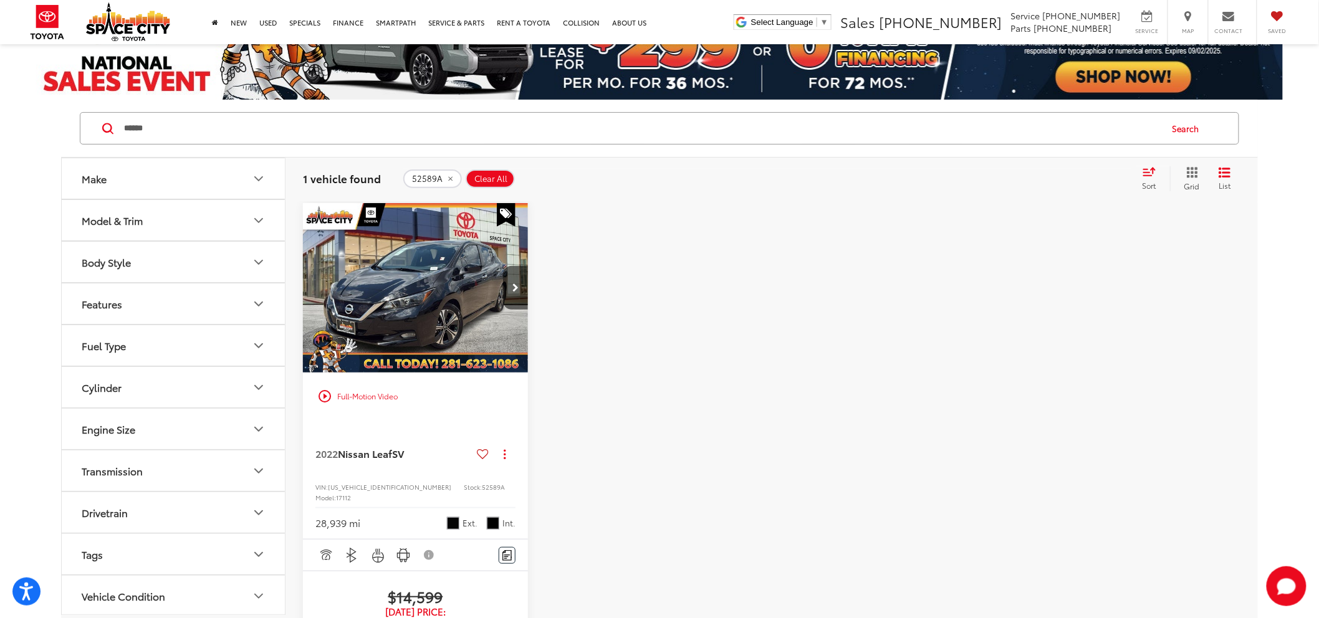
click at [413, 372] on div "play_circle_outline Full-Motion Video" at bounding box center [415, 311] width 225 height 217
click at [433, 361] on img "2022 Nissan Leaf SV 0" at bounding box center [415, 288] width 227 height 170
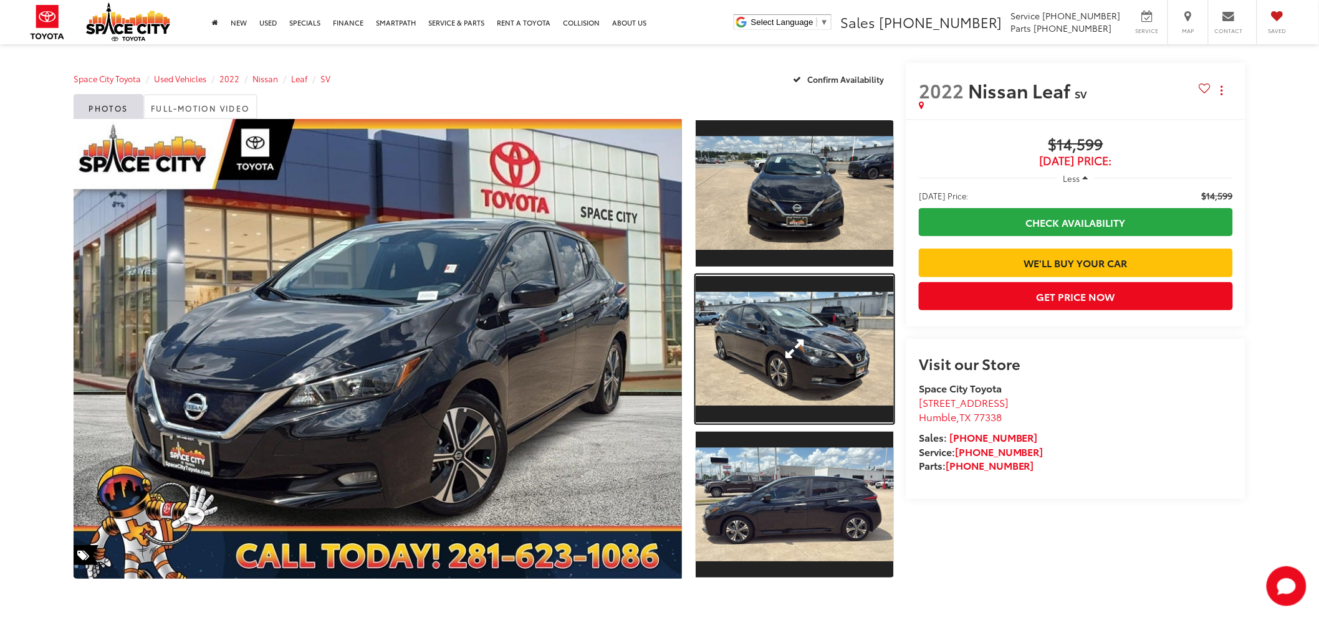
drag, startPoint x: 823, startPoint y: 368, endPoint x: 995, endPoint y: 486, distance: 208.5
click at [823, 368] on link "Expand Photo 2" at bounding box center [795, 349] width 198 height 149
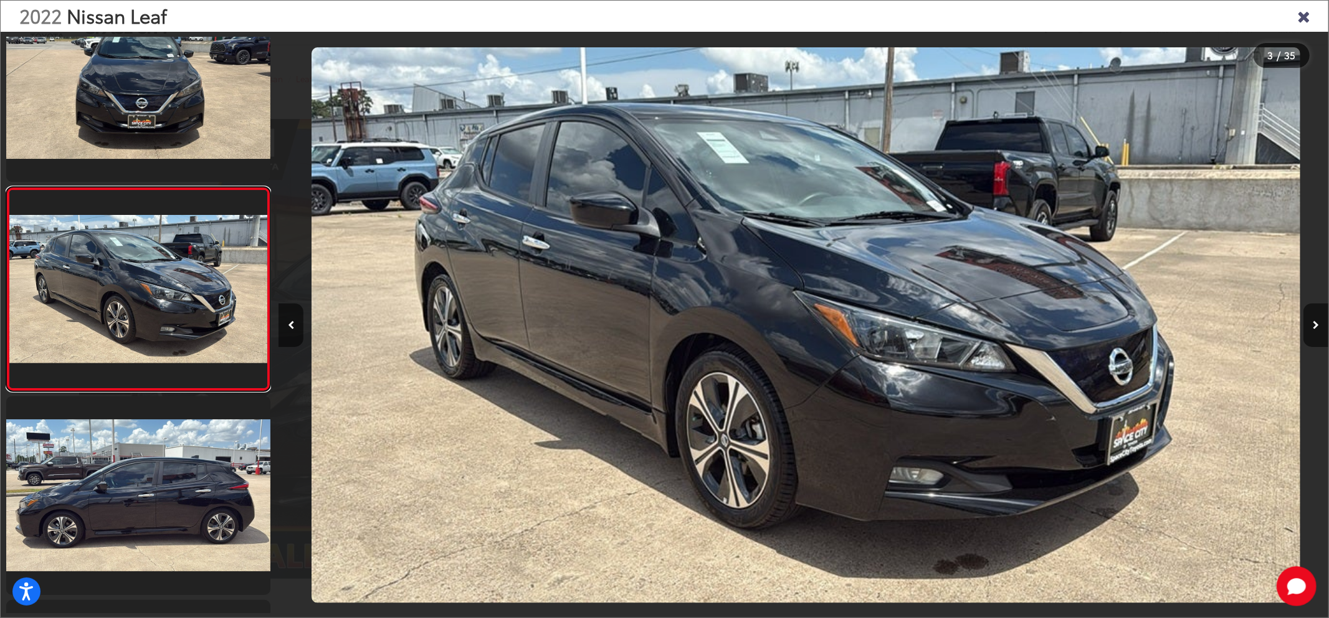
scroll to position [0, 2100]
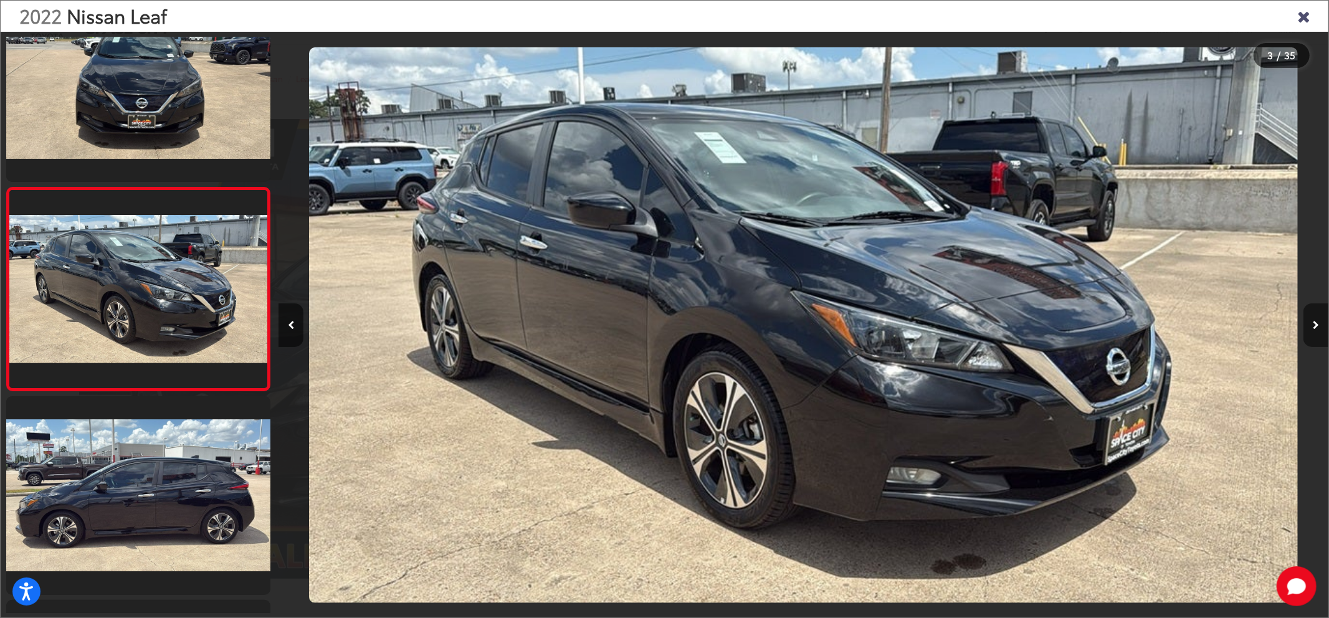
click at [1318, 330] on button "Next image" at bounding box center [1316, 326] width 25 height 44
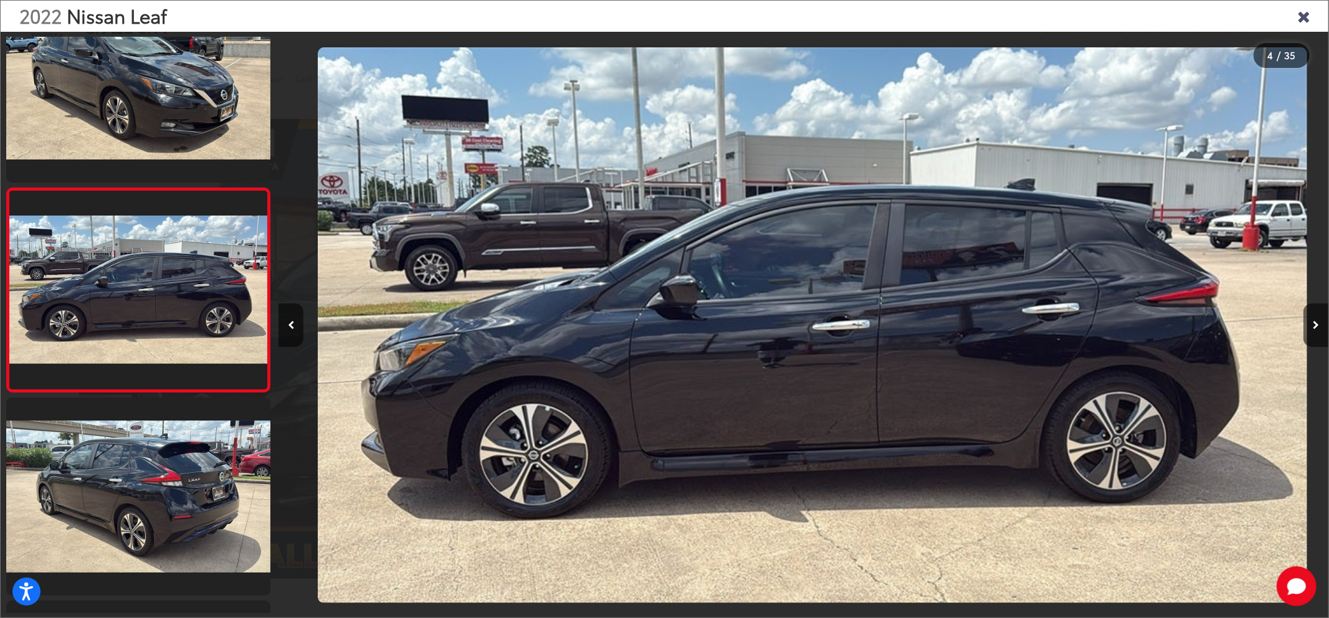
scroll to position [0, 3150]
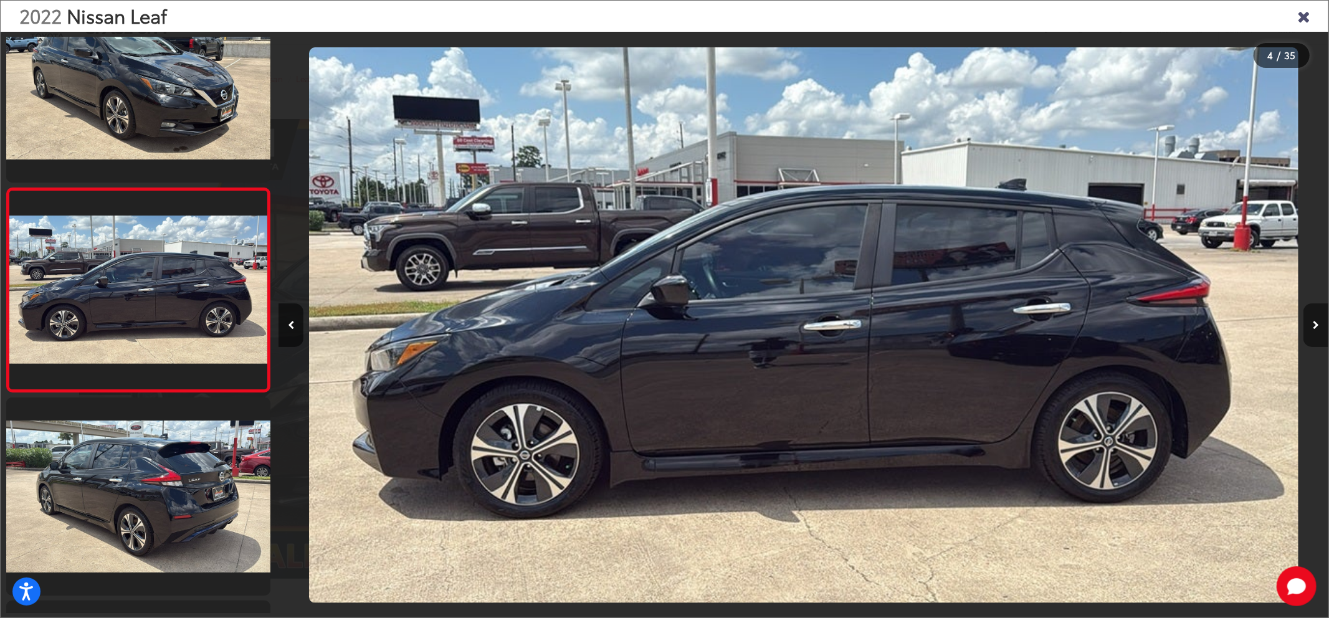
click at [1309, 323] on button "Next image" at bounding box center [1316, 326] width 25 height 44
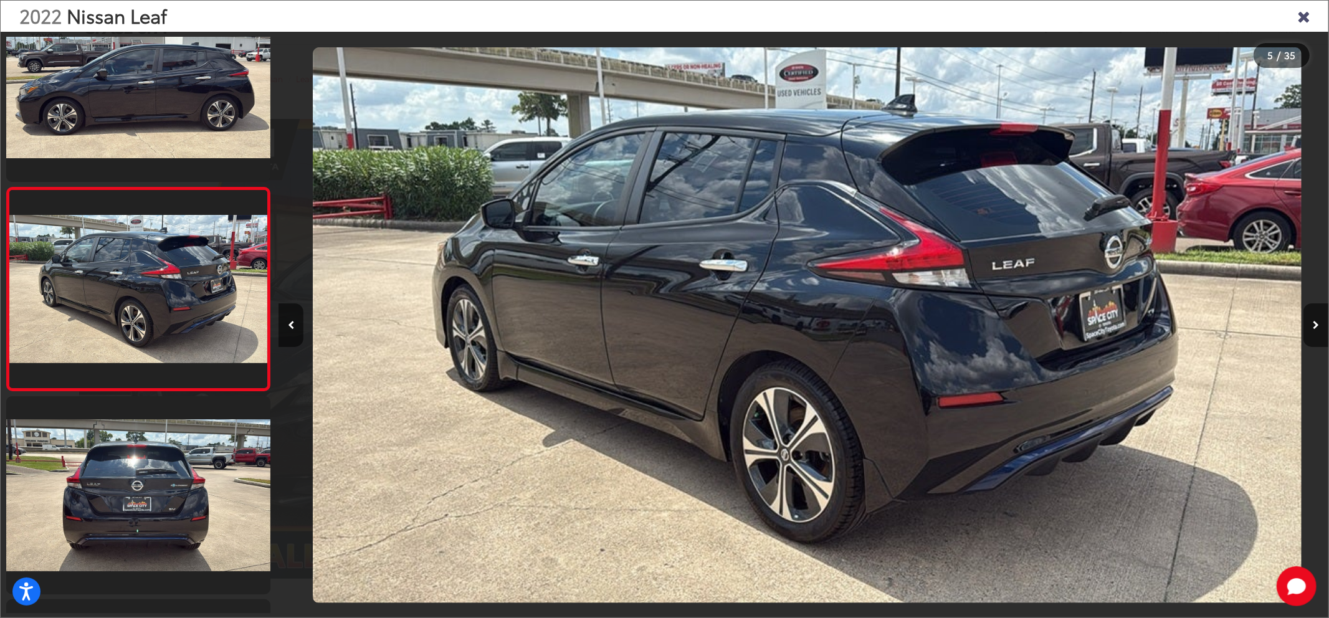
scroll to position [0, 4201]
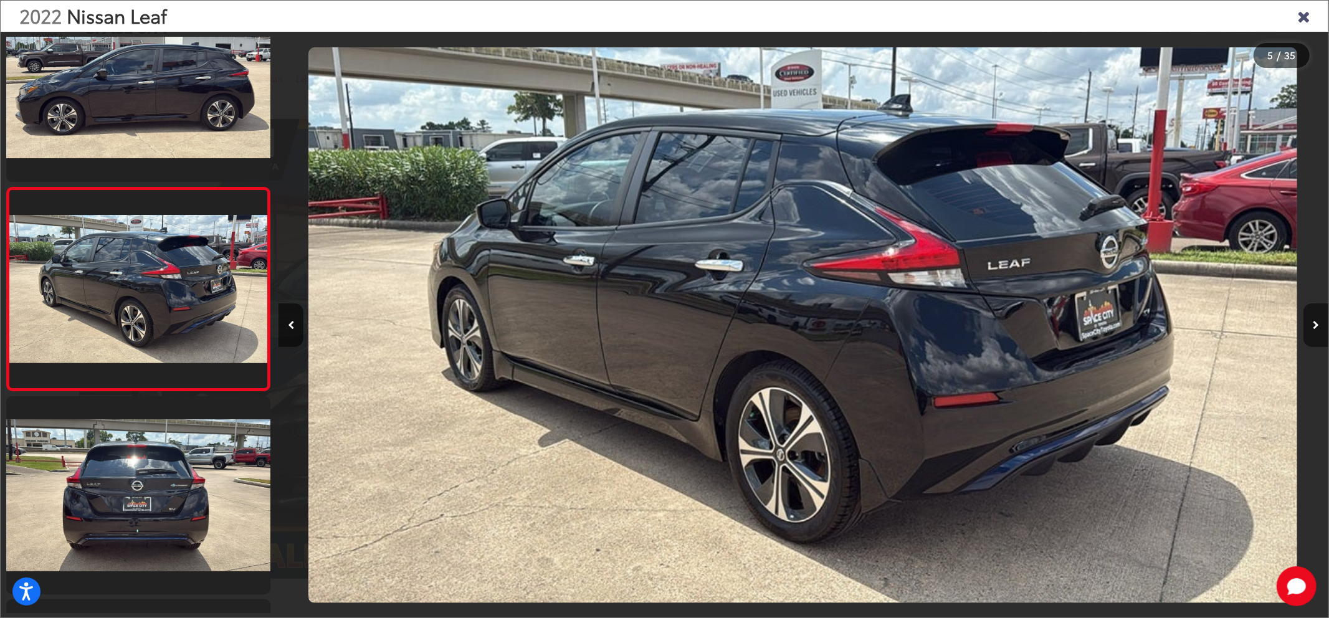
click at [1315, 321] on icon "Next image" at bounding box center [1316, 325] width 6 height 9
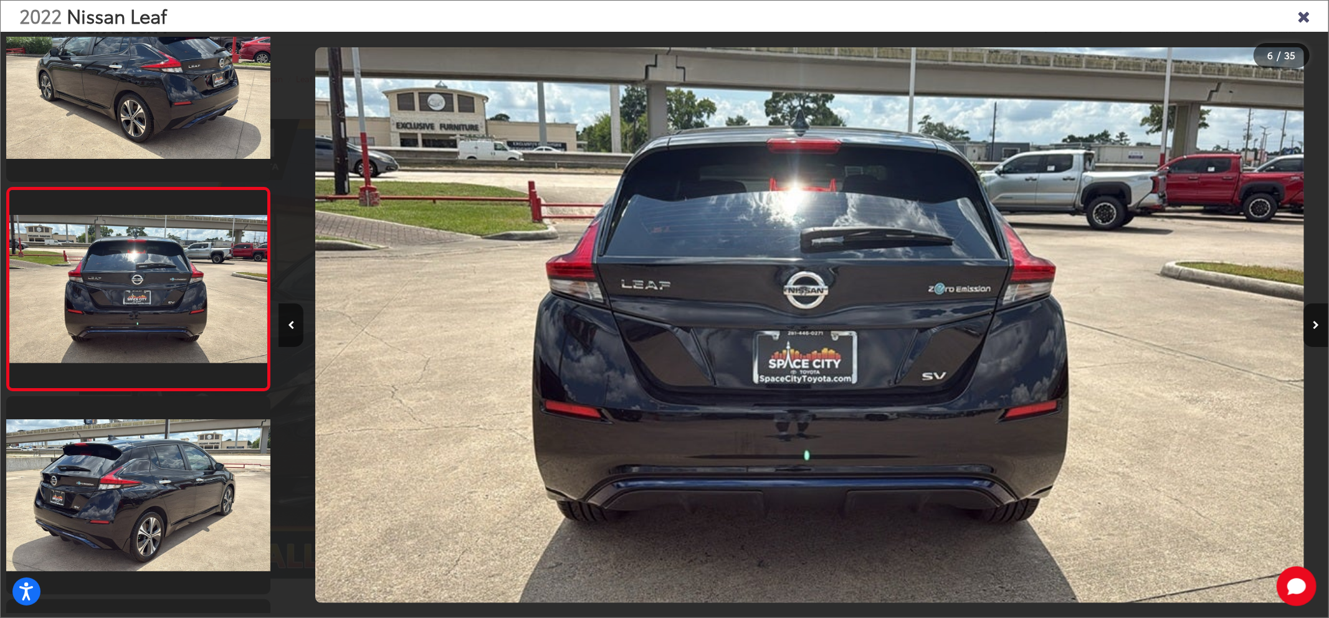
scroll to position [0, 5250]
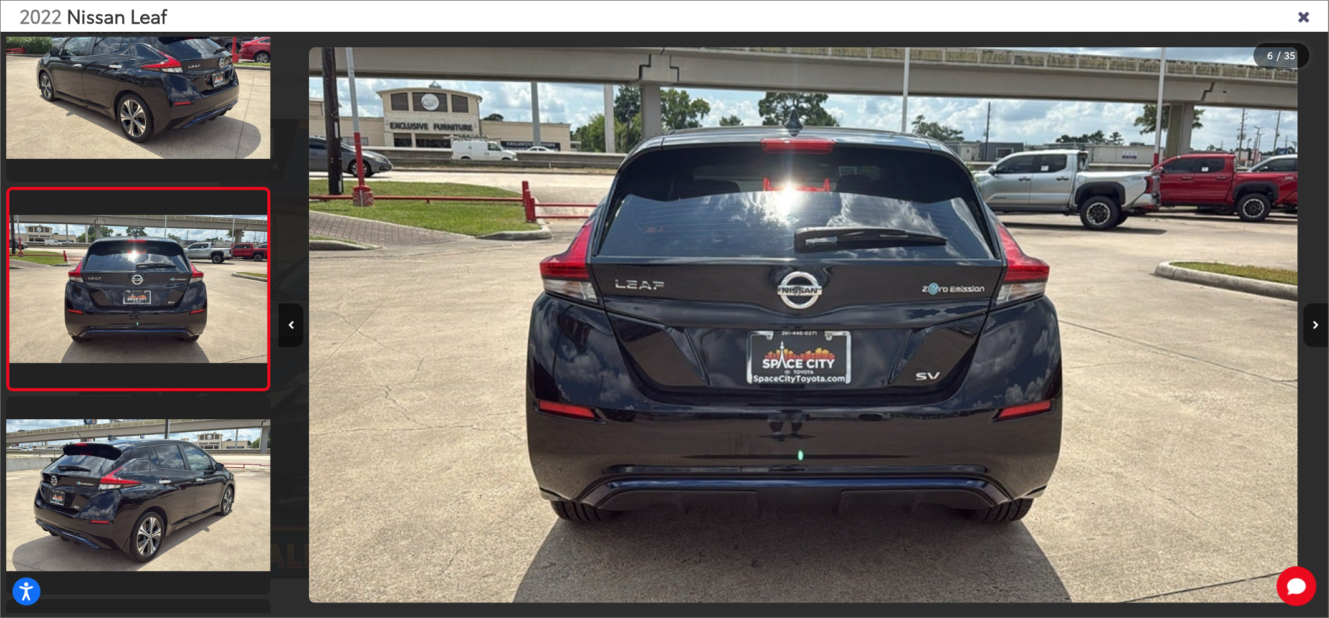
drag, startPoint x: 1323, startPoint y: 335, endPoint x: 1313, endPoint y: 339, distance: 11.2
click at [1313, 339] on button "Next image" at bounding box center [1316, 326] width 25 height 44
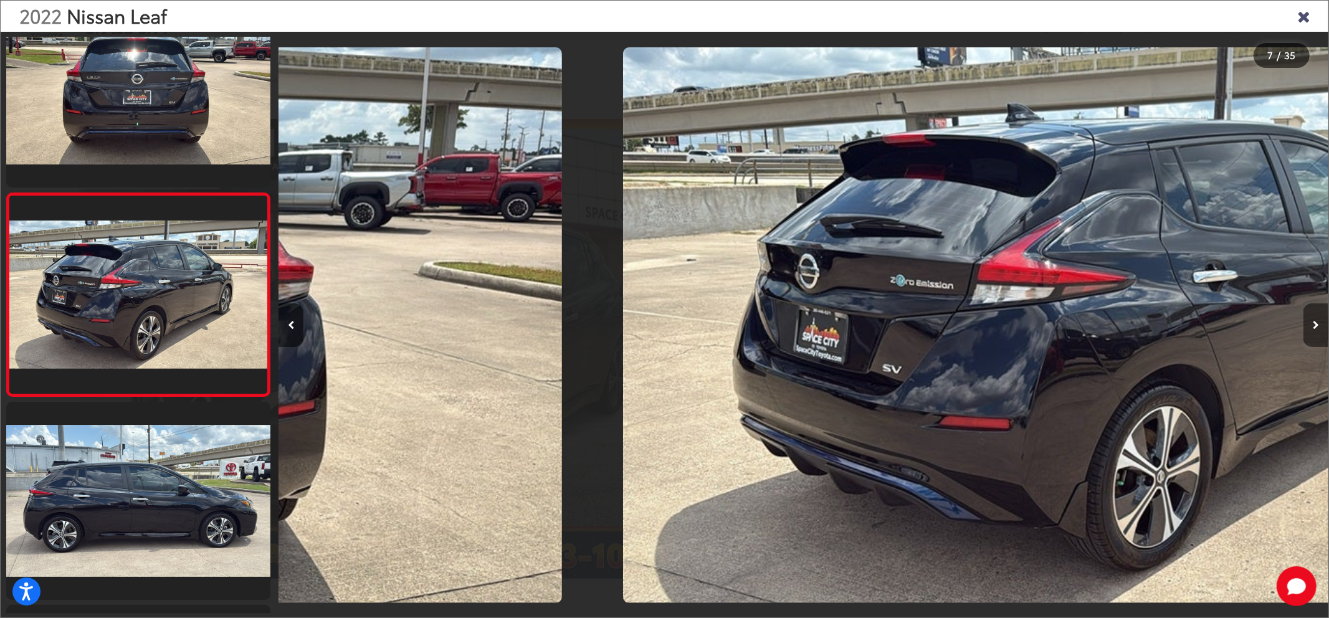
scroll to position [1069, 0]
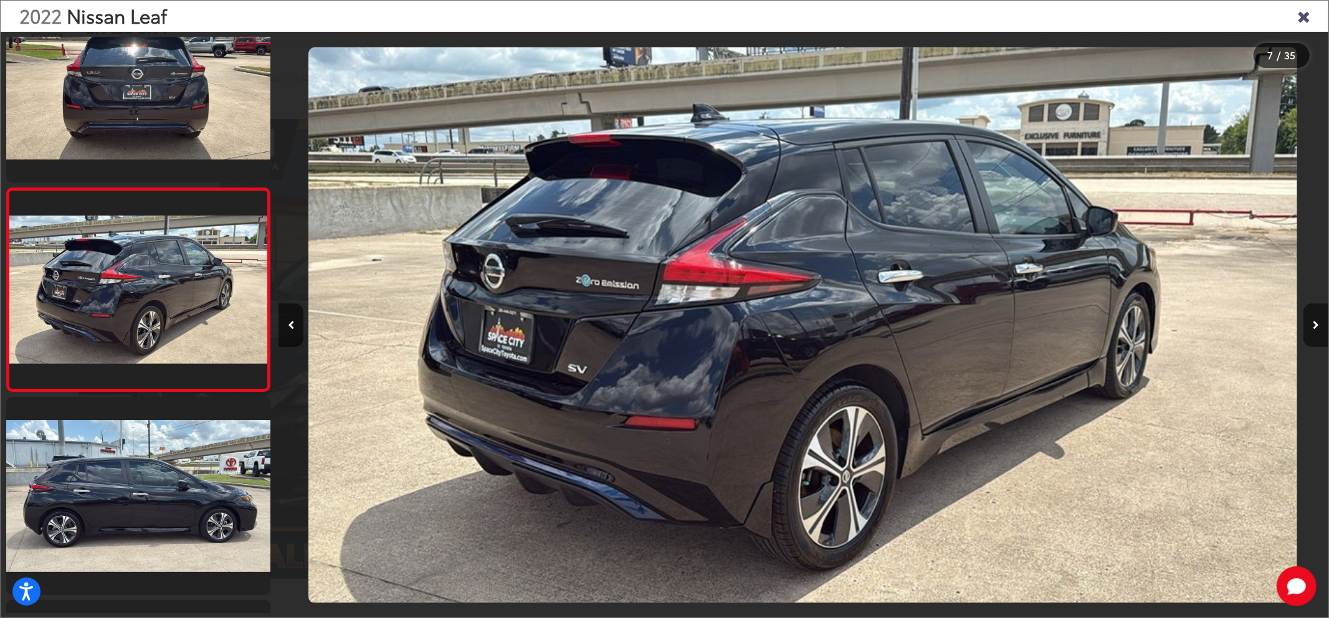
click at [1313, 339] on button "Next image" at bounding box center [1316, 326] width 25 height 44
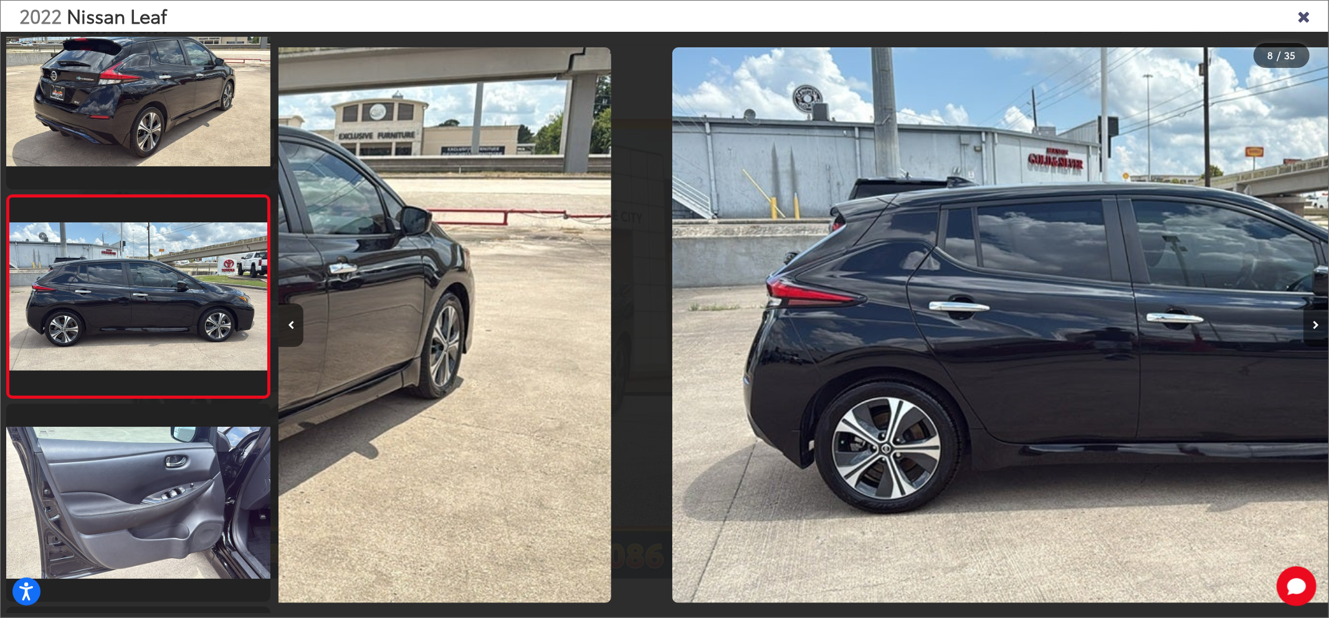
scroll to position [1273, 0]
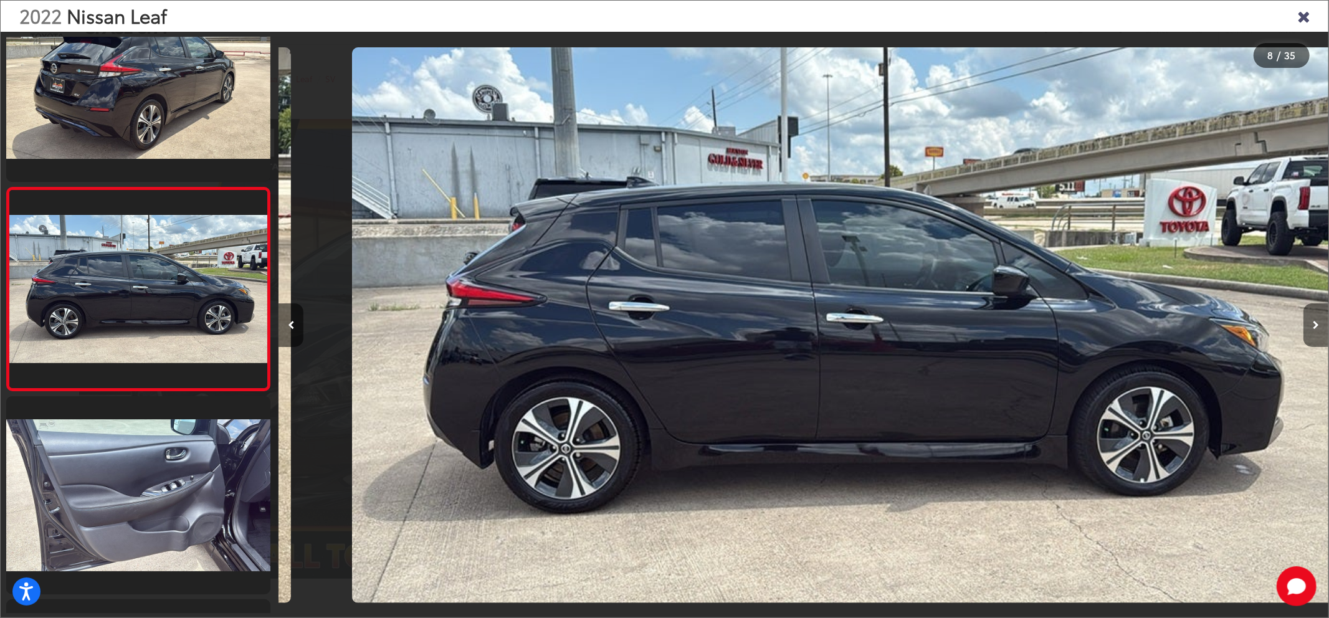
click at [1313, 339] on button "Next image" at bounding box center [1316, 326] width 25 height 44
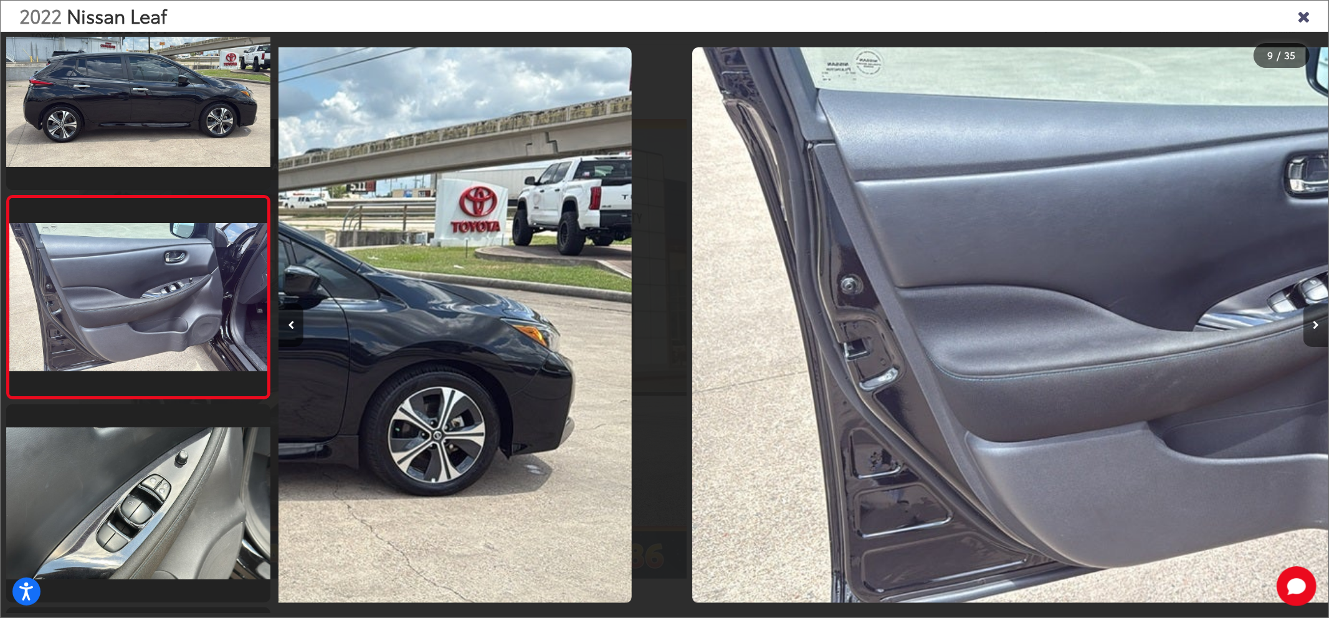
scroll to position [1476, 0]
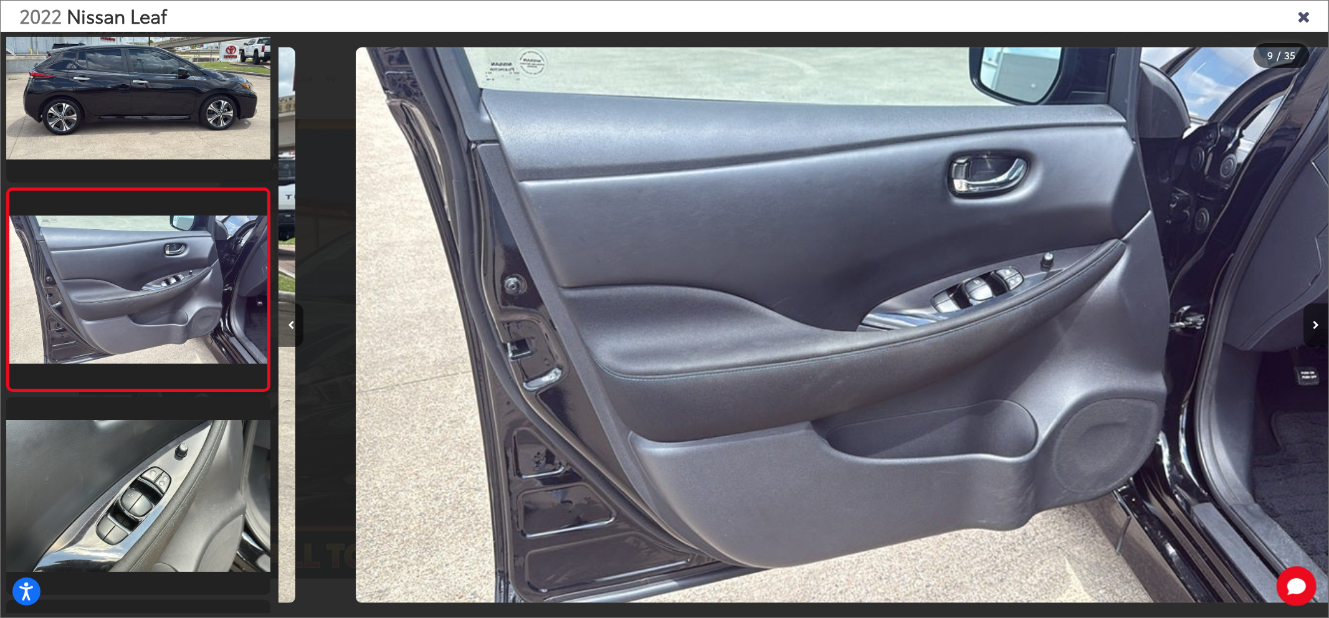
click at [1313, 339] on button "Next image" at bounding box center [1316, 326] width 25 height 44
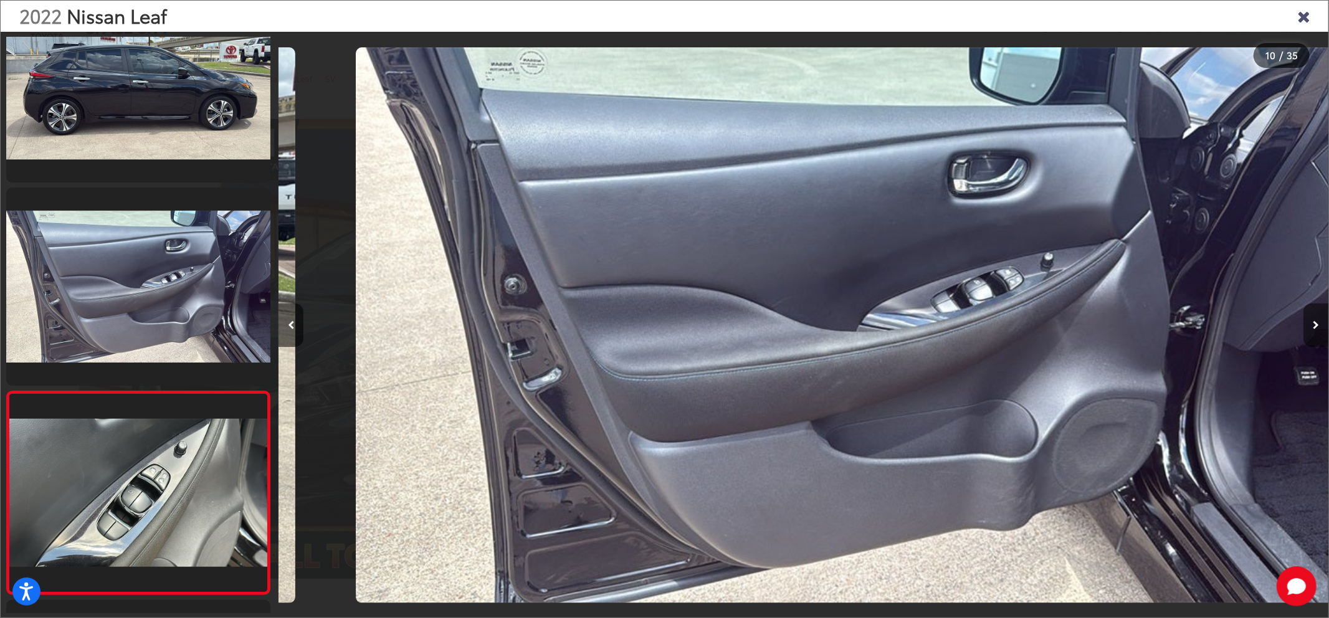
scroll to position [0, 0]
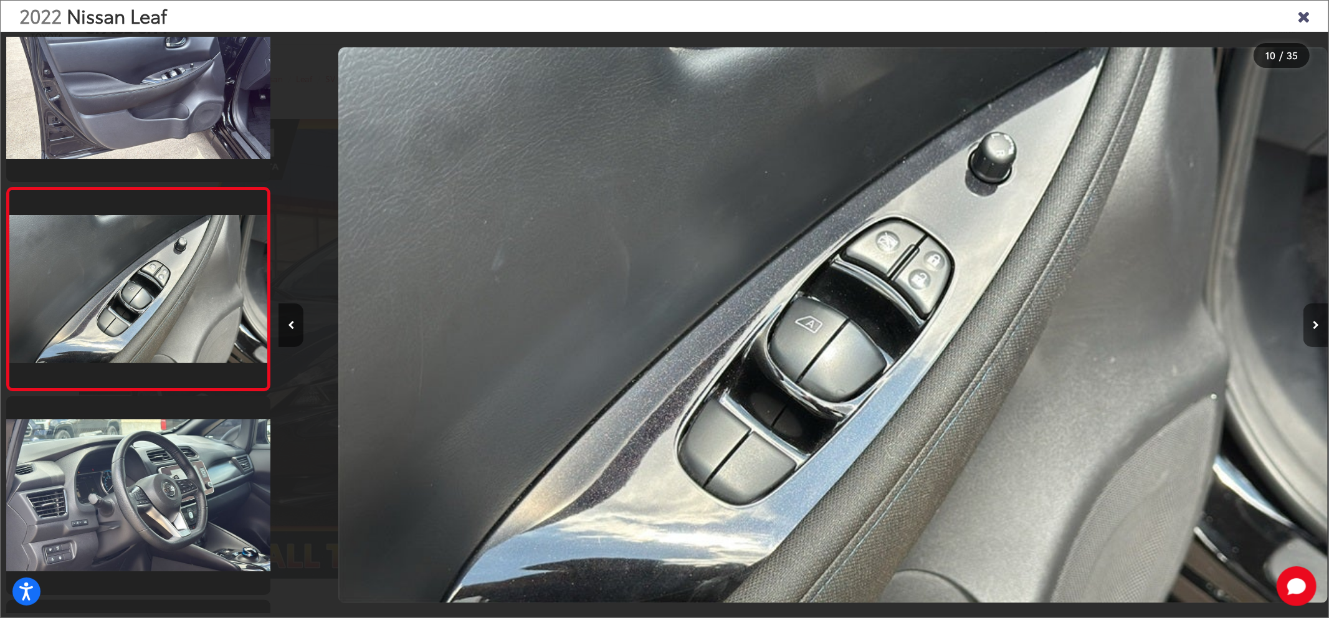
click at [1313, 339] on button "Next image" at bounding box center [1316, 326] width 25 height 44
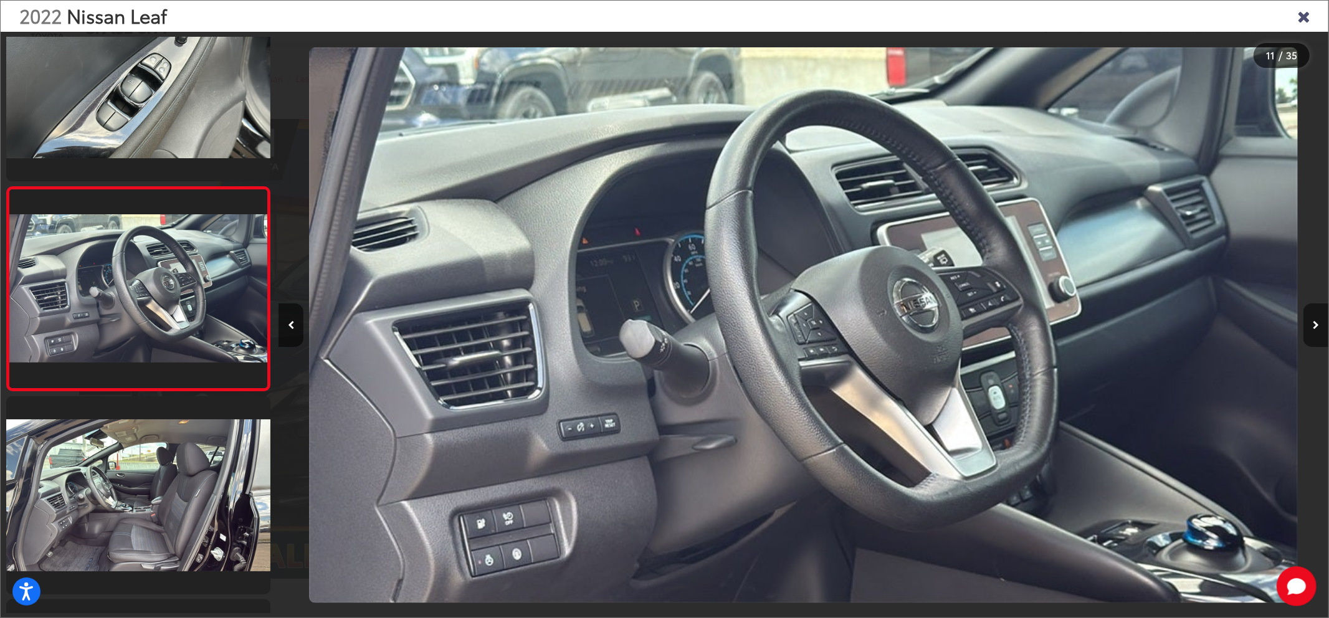
click at [1315, 330] on icon "Next image" at bounding box center [1316, 325] width 6 height 9
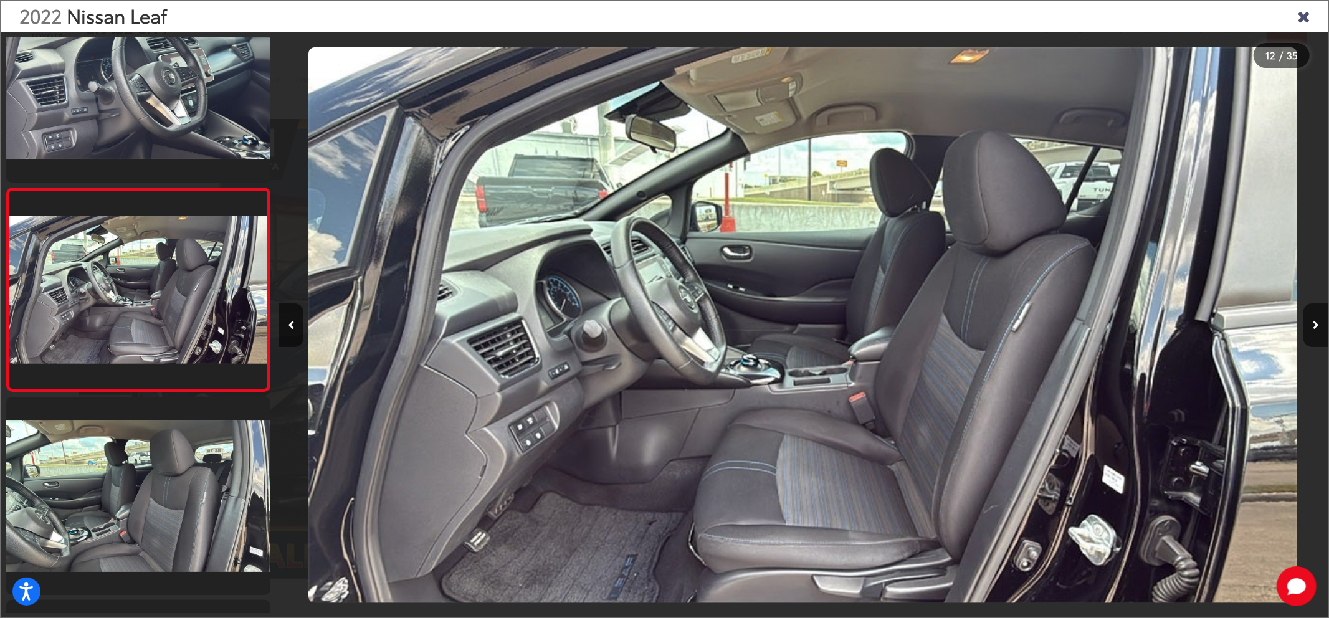
drag, startPoint x: 1301, startPoint y: 14, endPoint x: 1294, endPoint y: 19, distance: 8.0
click at [1301, 14] on icon "Close gallery" at bounding box center [1304, 15] width 12 height 16
